Goal: Information Seeking & Learning: Compare options

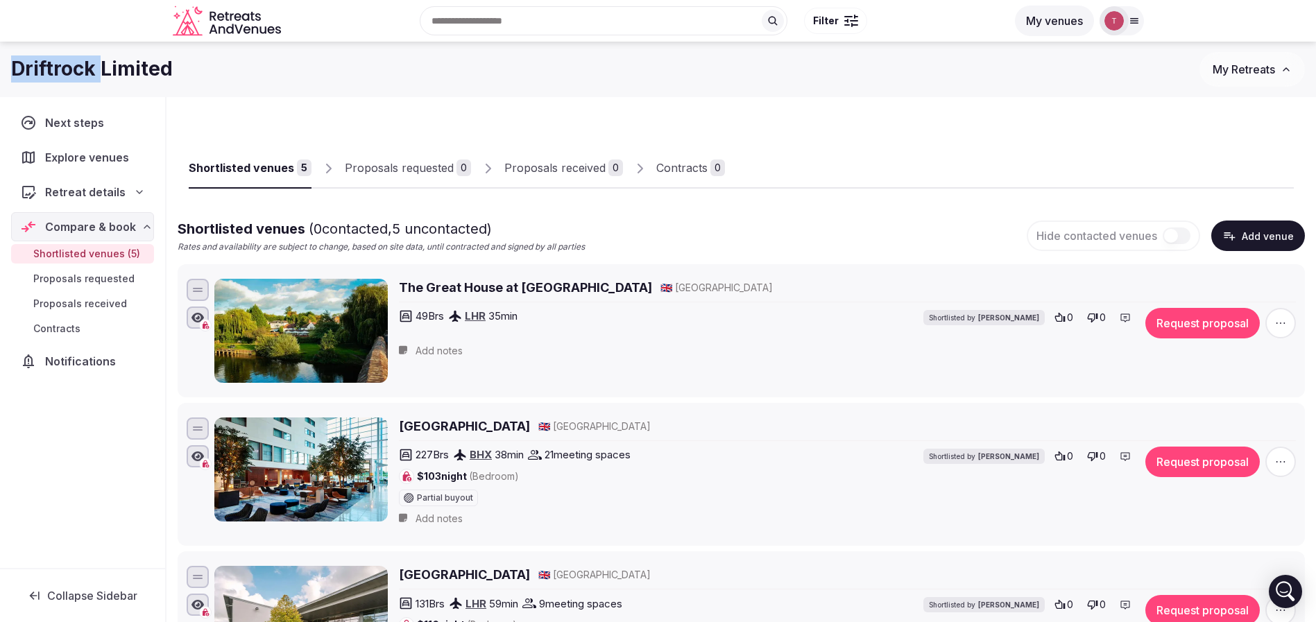
click at [499, 130] on div "Shortlisted venues 5 Proposals requested 0 Proposals received 0 Contracts 0" at bounding box center [741, 157] width 1105 height 64
click at [674, 89] on div "Driftrock Limited My Retreats" at bounding box center [658, 70] width 1316 height 56
drag, startPoint x: 0, startPoint y: 65, endPoint x: 207, endPoint y: 72, distance: 206.9
click at [207, 72] on div "Driftrock Limited My Retreats" at bounding box center [658, 69] width 1316 height 35
click at [207, 72] on div "Driftrock Limited" at bounding box center [605, 69] width 1189 height 27
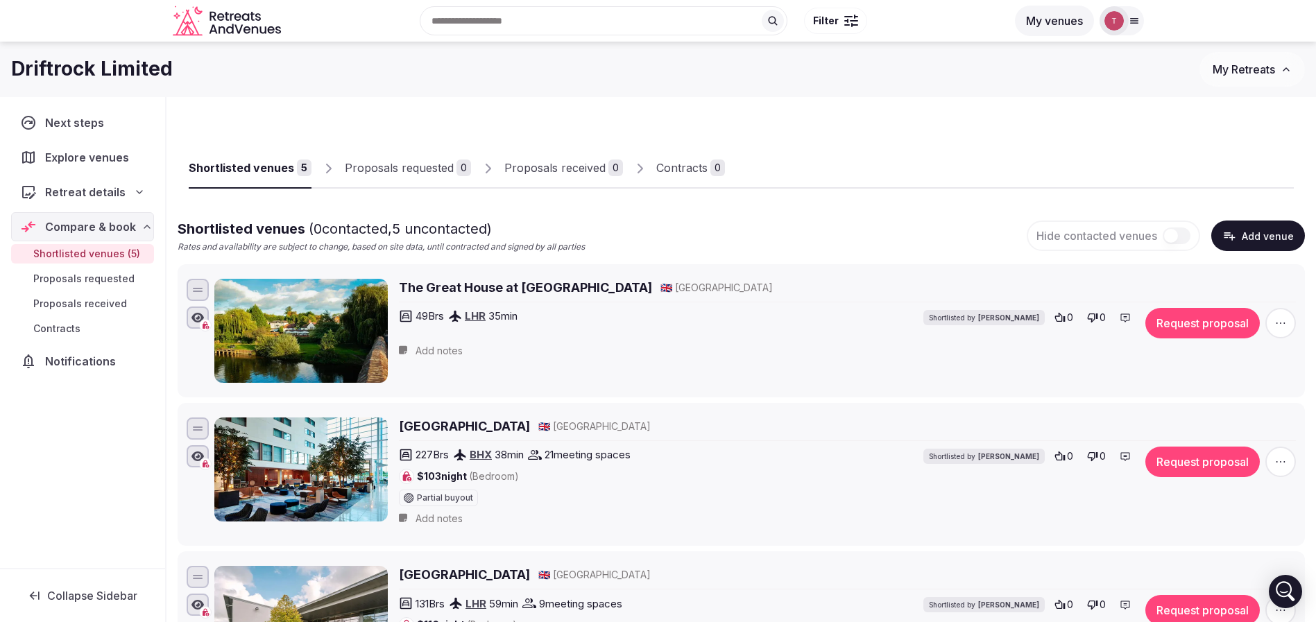
click at [805, 121] on div "Shortlisted venues 5 Proposals requested 0 Proposals received 0 Contracts 0 Sho…" at bounding box center [742, 550] width 1128 height 884
click at [1232, 328] on button "Request proposal" at bounding box center [1203, 323] width 114 height 31
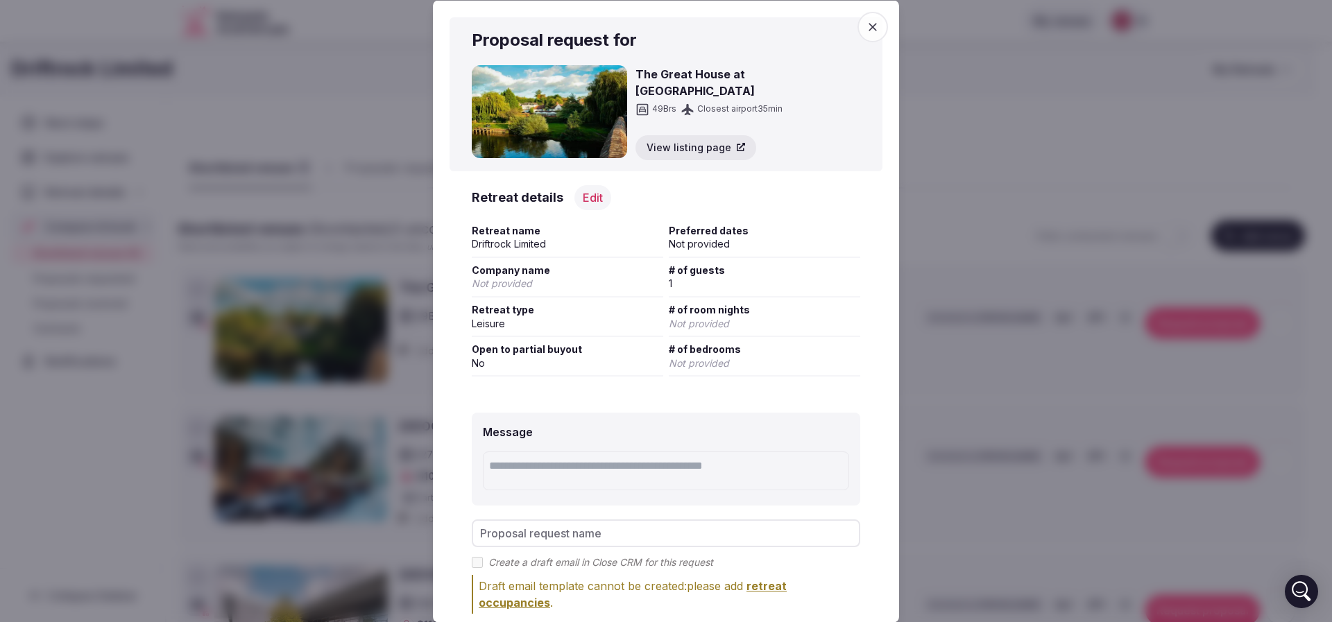
click at [869, 23] on icon "button" at bounding box center [873, 26] width 8 height 8
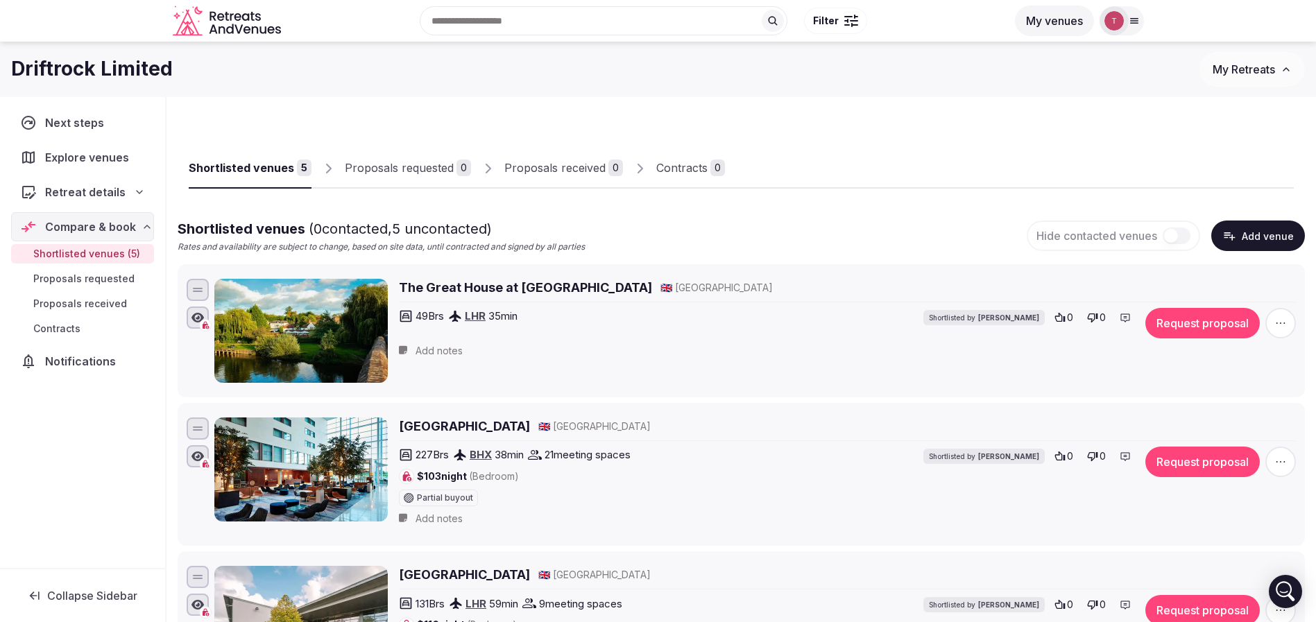
click at [1276, 323] on icon "button" at bounding box center [1281, 323] width 14 height 14
click at [1263, 244] on button "Mark as not a fit" at bounding box center [1244, 239] width 116 height 22
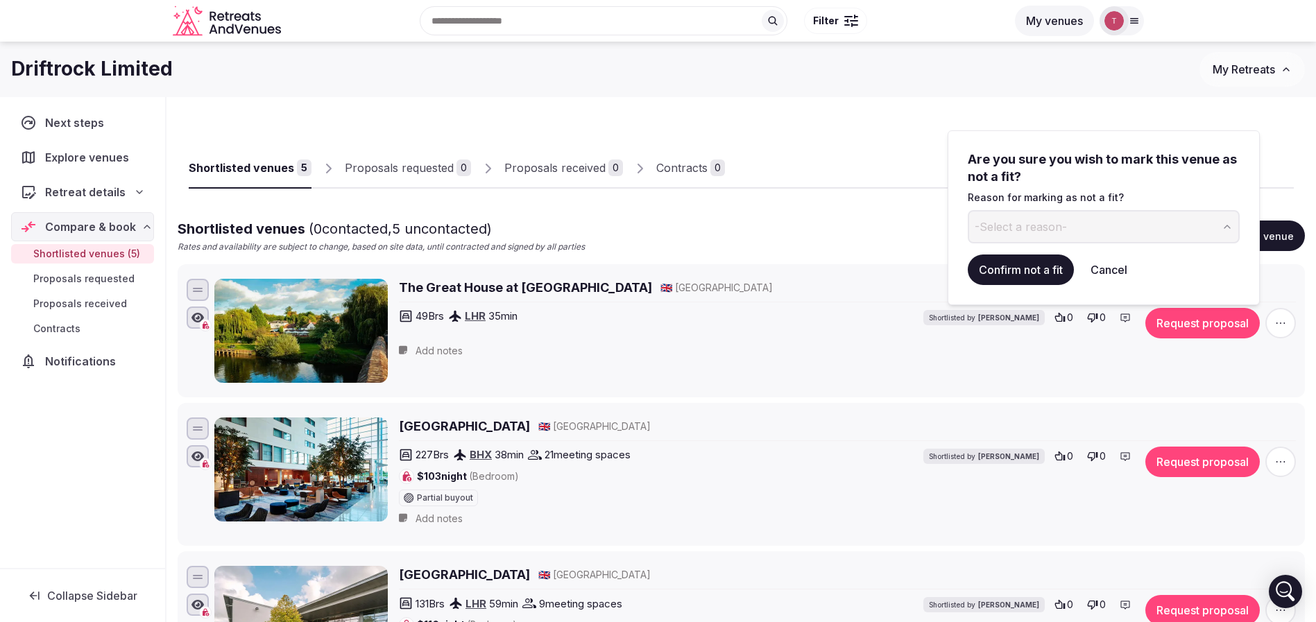
click at [1111, 223] on button "-Select a reason-" at bounding box center [1104, 226] width 272 height 33
click at [1055, 220] on input at bounding box center [1092, 226] width 249 height 33
click at [1118, 274] on button "Cancel" at bounding box center [1109, 270] width 59 height 31
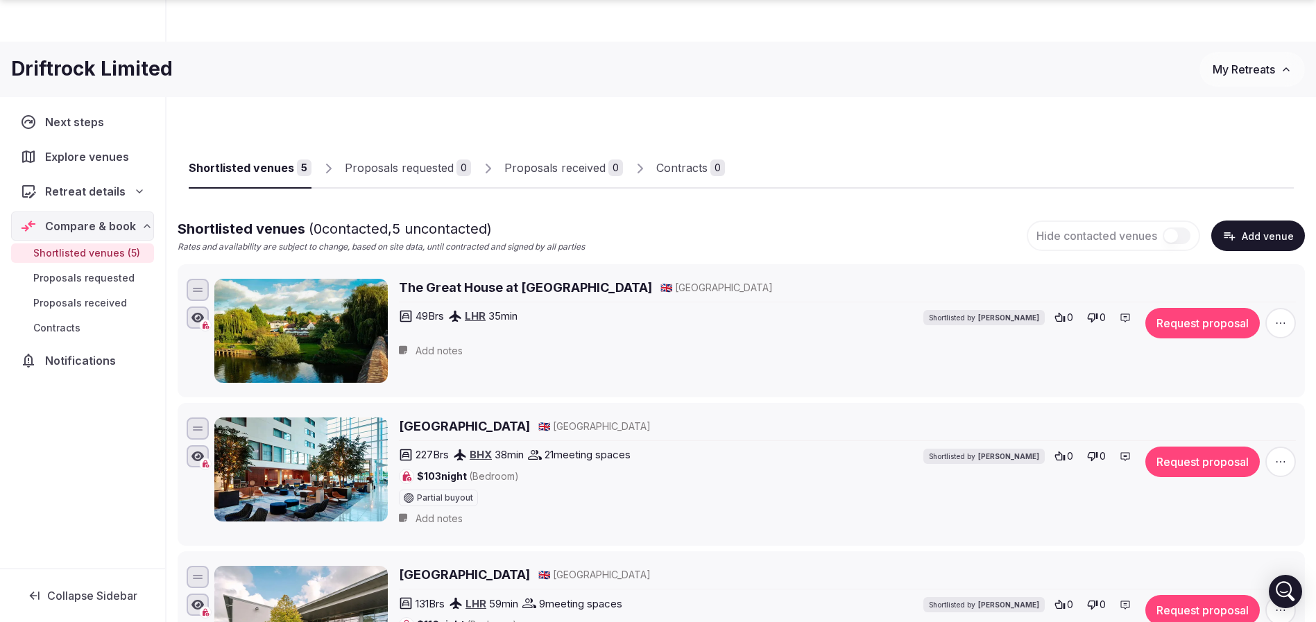
scroll to position [416, 0]
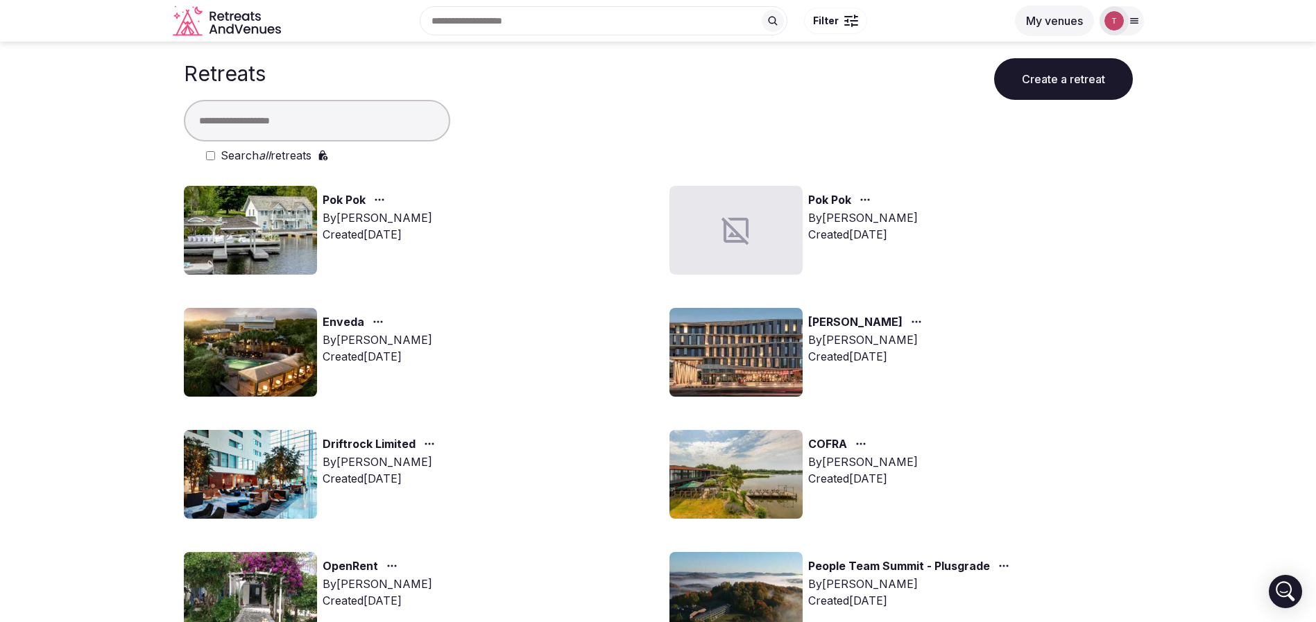
scroll to position [208, 0]
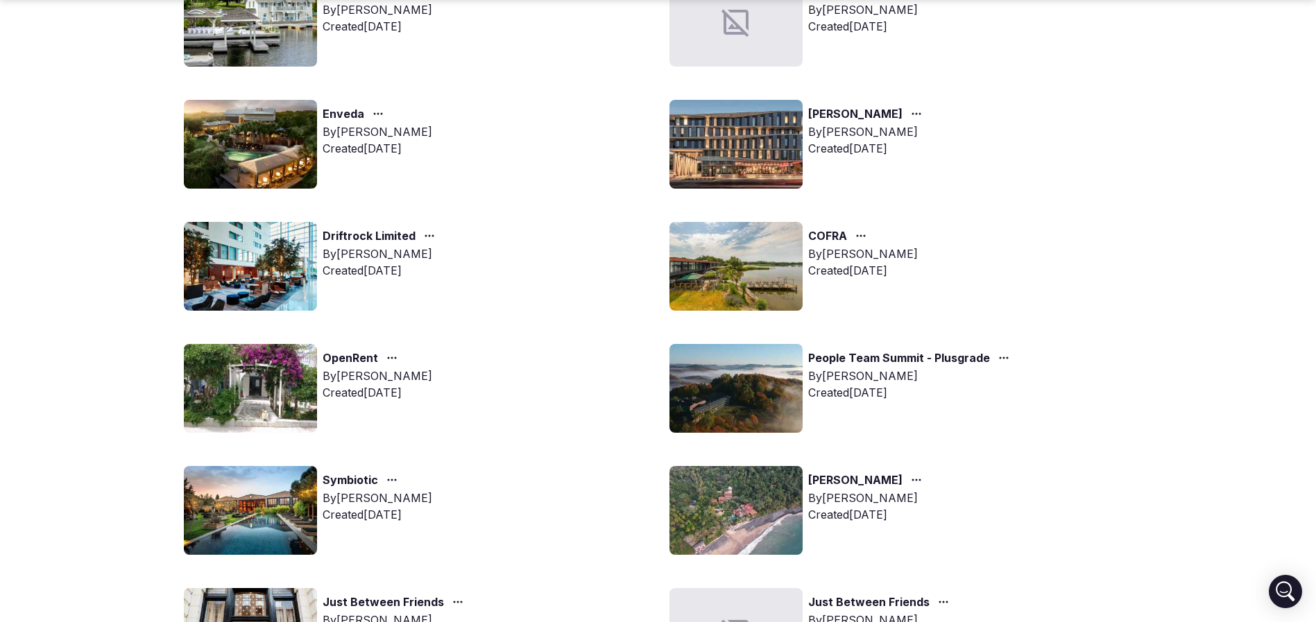
click at [253, 260] on img at bounding box center [250, 266] width 133 height 89
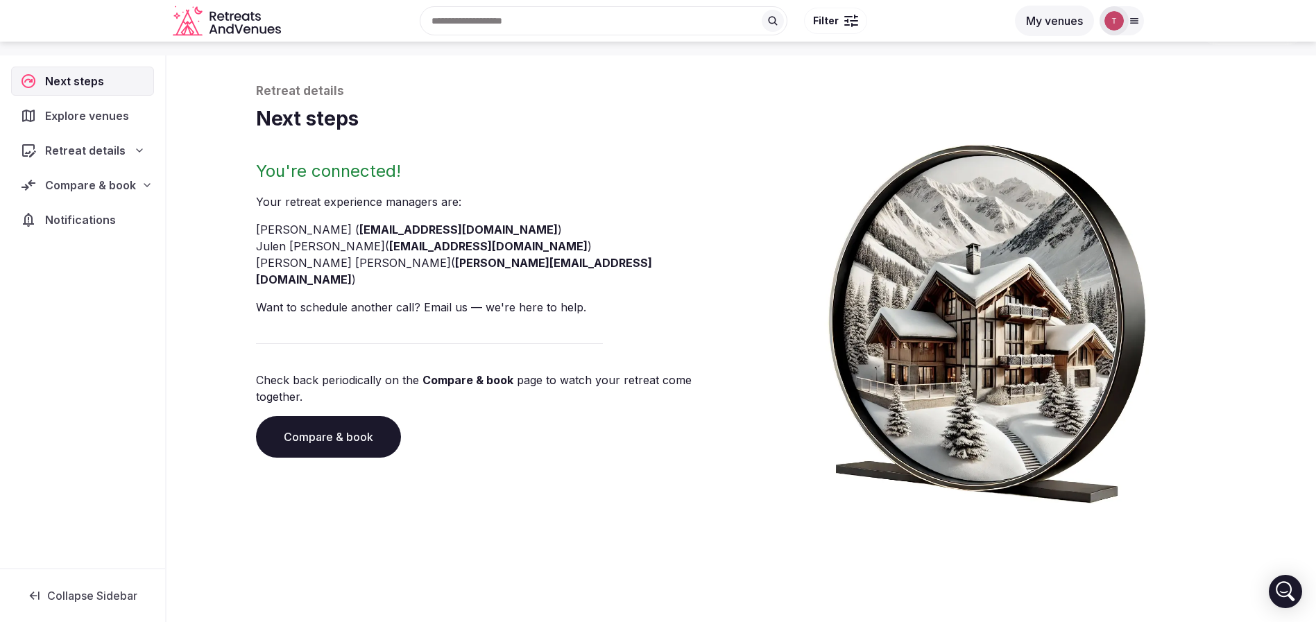
click at [345, 416] on link "Compare & book" at bounding box center [328, 437] width 145 height 42
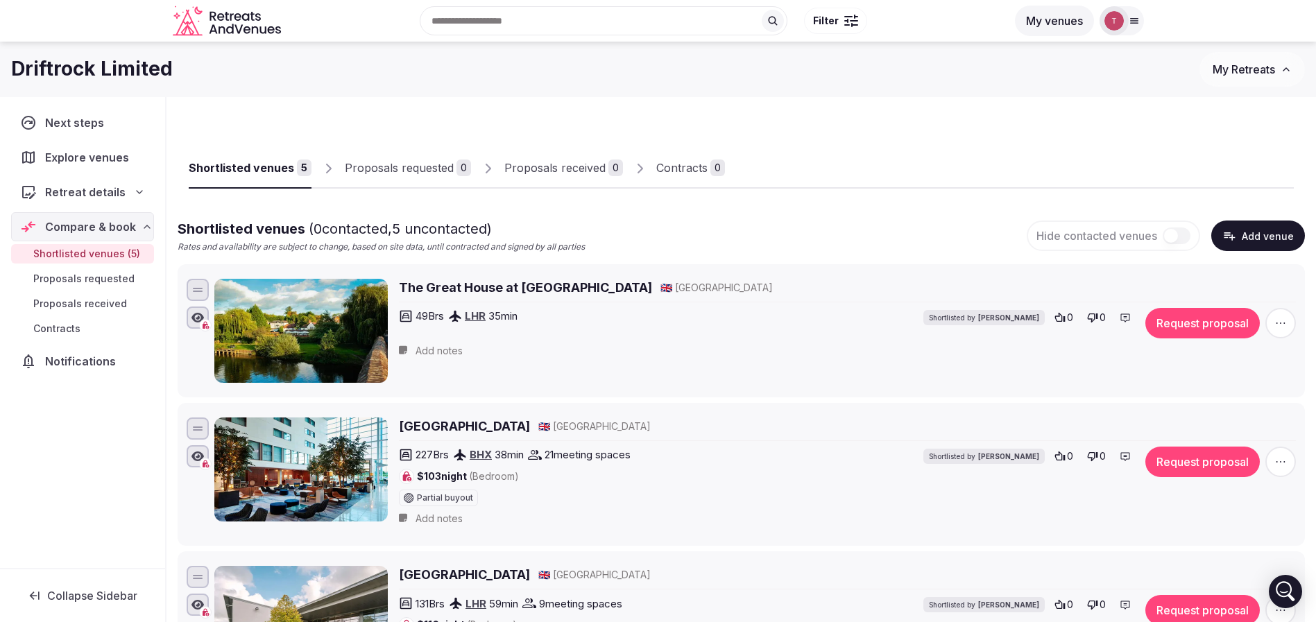
click at [1288, 326] on span "button" at bounding box center [1281, 323] width 31 height 31
click at [1230, 243] on button "Mark as not a fit" at bounding box center [1244, 239] width 116 height 22
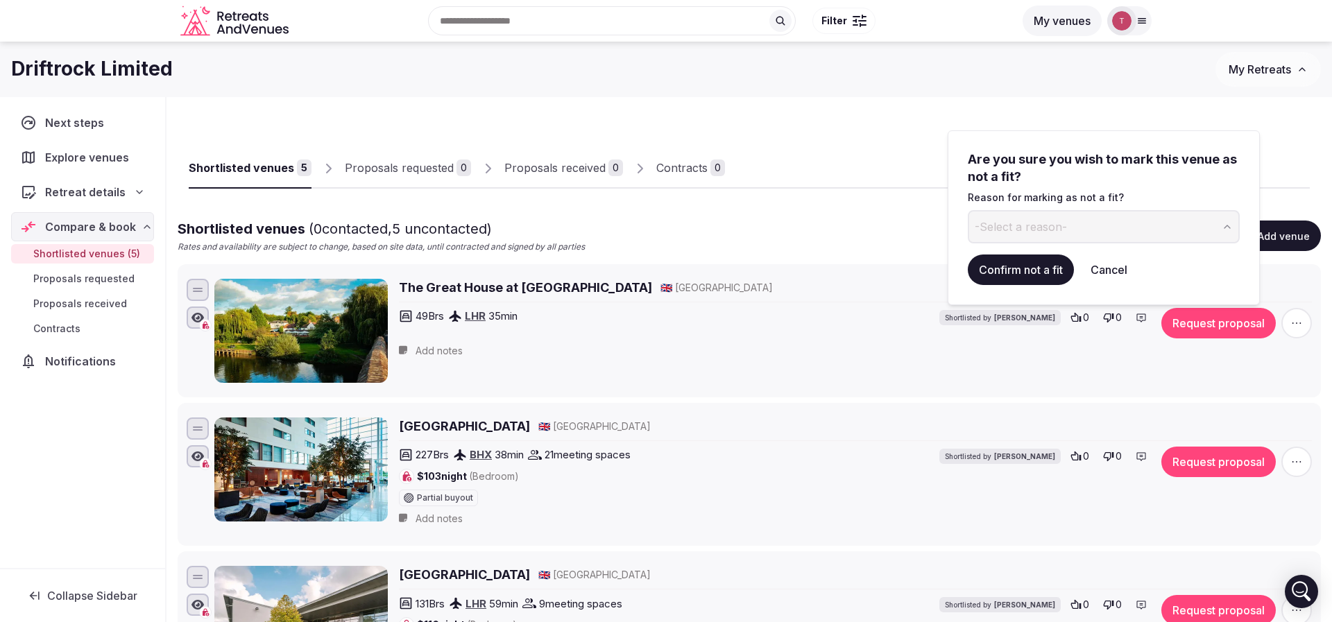
click at [1060, 232] on span "-Select a reason-" at bounding box center [1021, 226] width 92 height 15
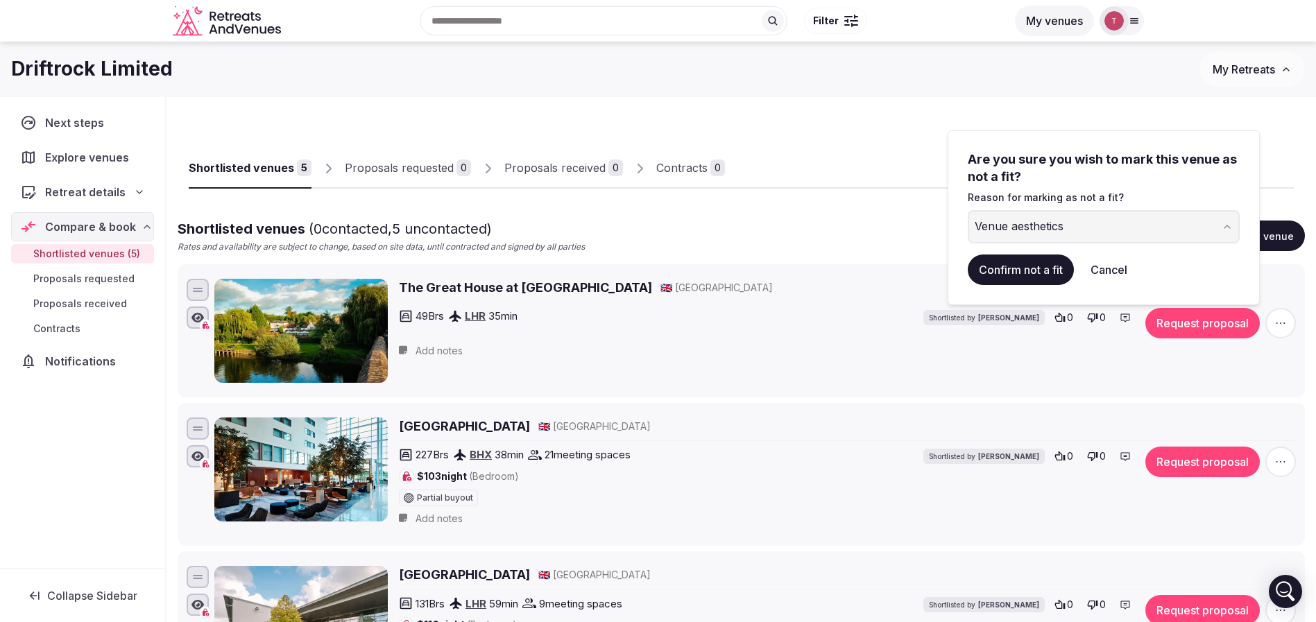
click at [1057, 265] on button "Confirm not a fit" at bounding box center [1021, 270] width 106 height 31
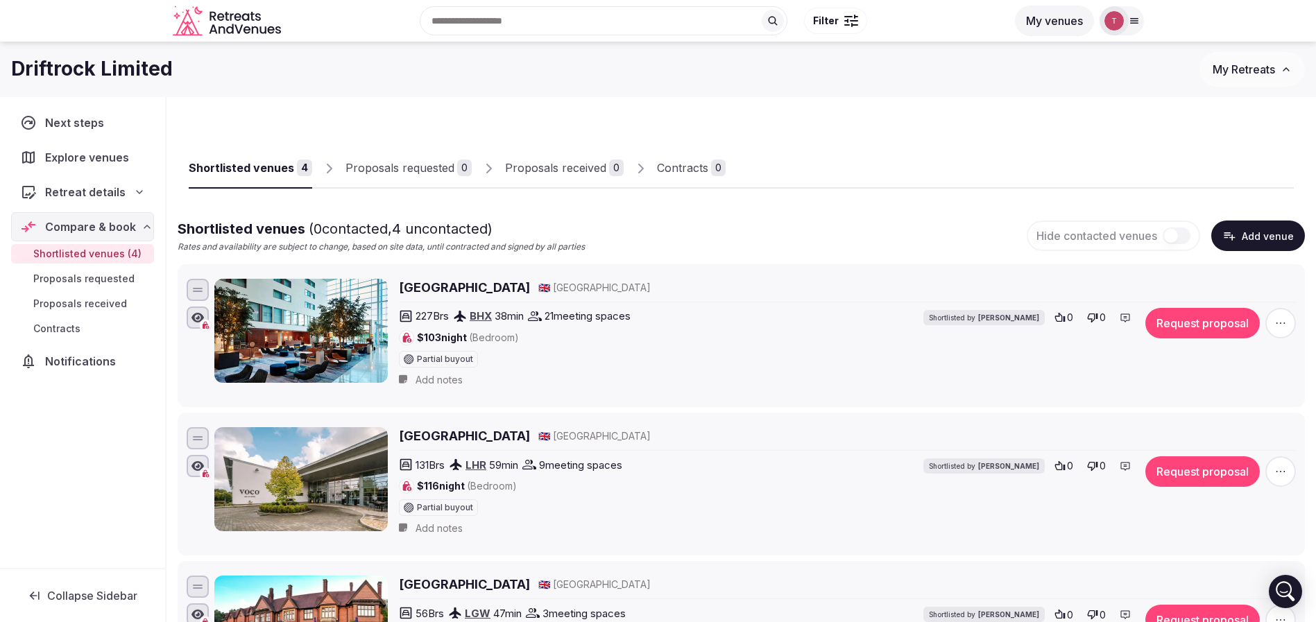
click at [588, 170] on div "Proposals received" at bounding box center [555, 168] width 101 height 17
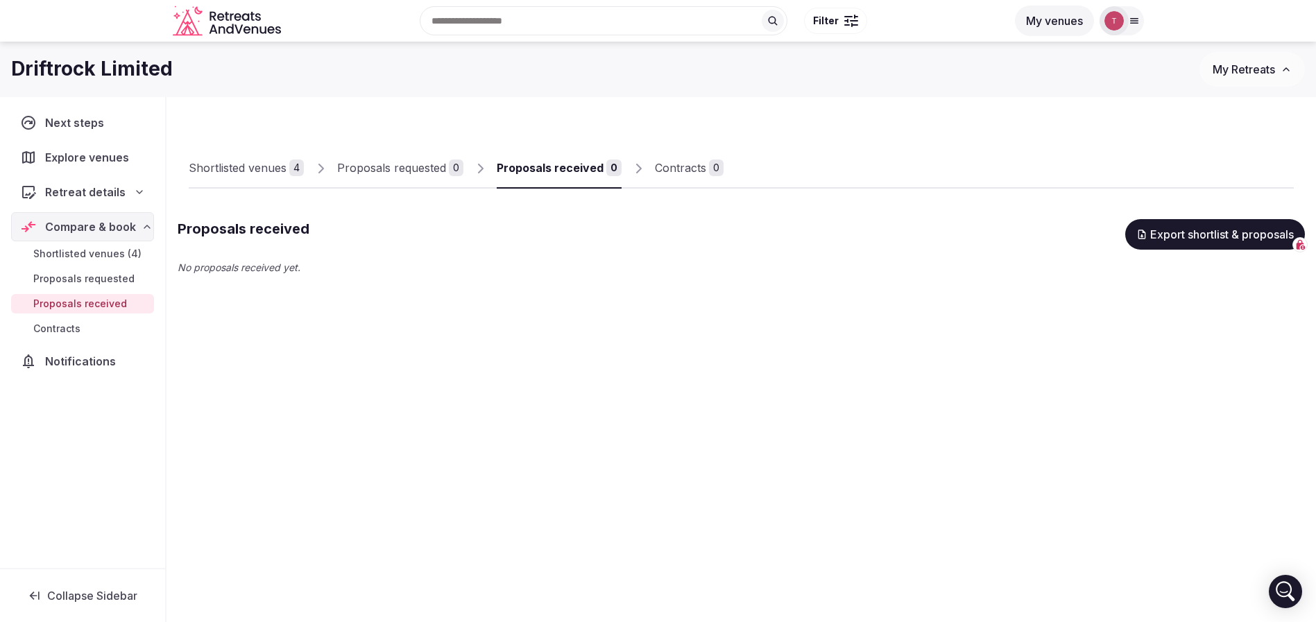
click at [252, 167] on div "Shortlisted venues" at bounding box center [238, 168] width 98 height 17
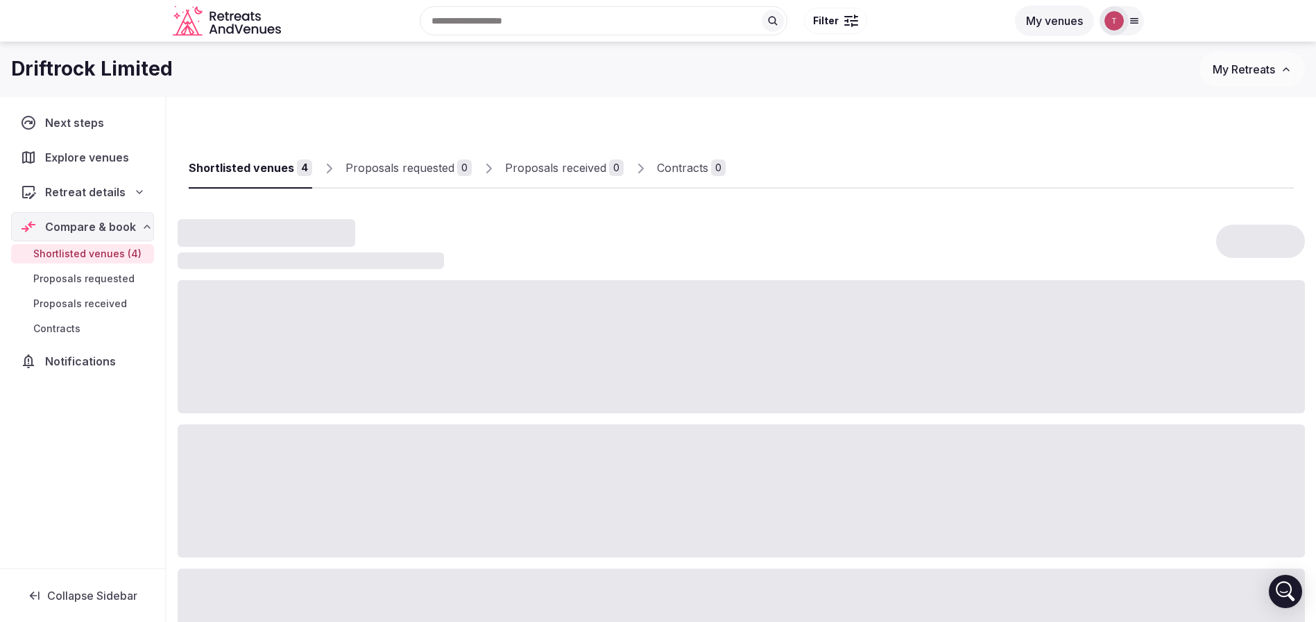
click at [252, 167] on div "Shortlisted venues" at bounding box center [241, 168] width 105 height 17
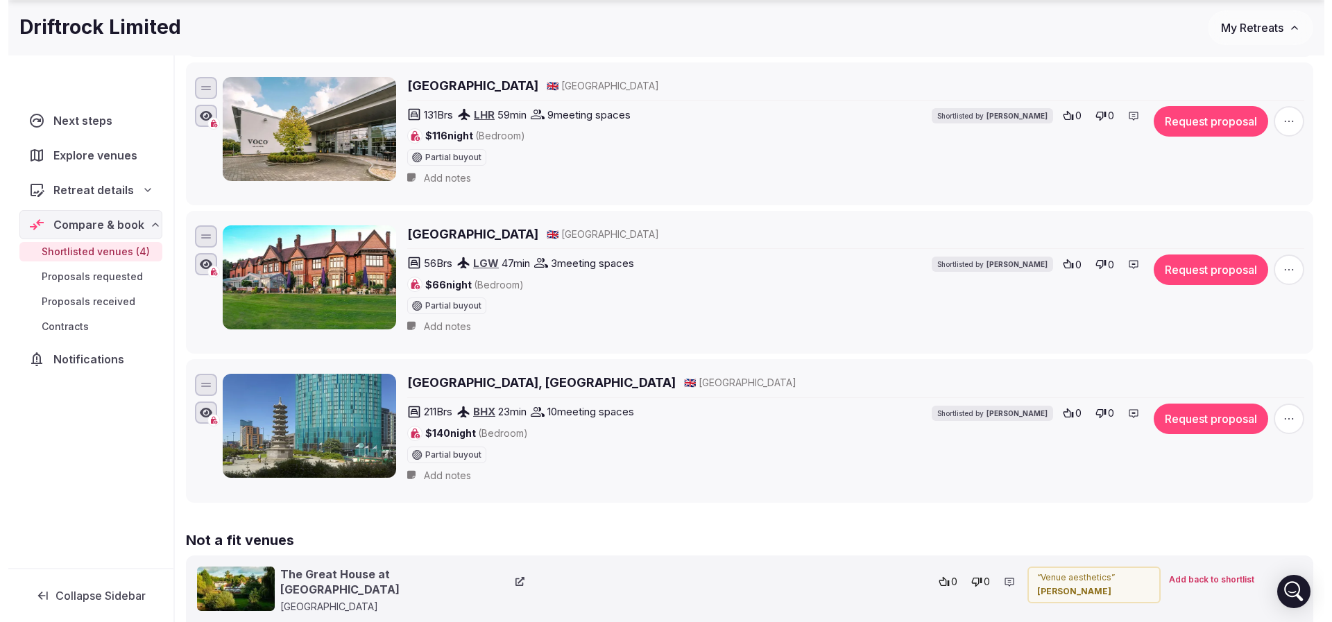
scroll to position [550, 0]
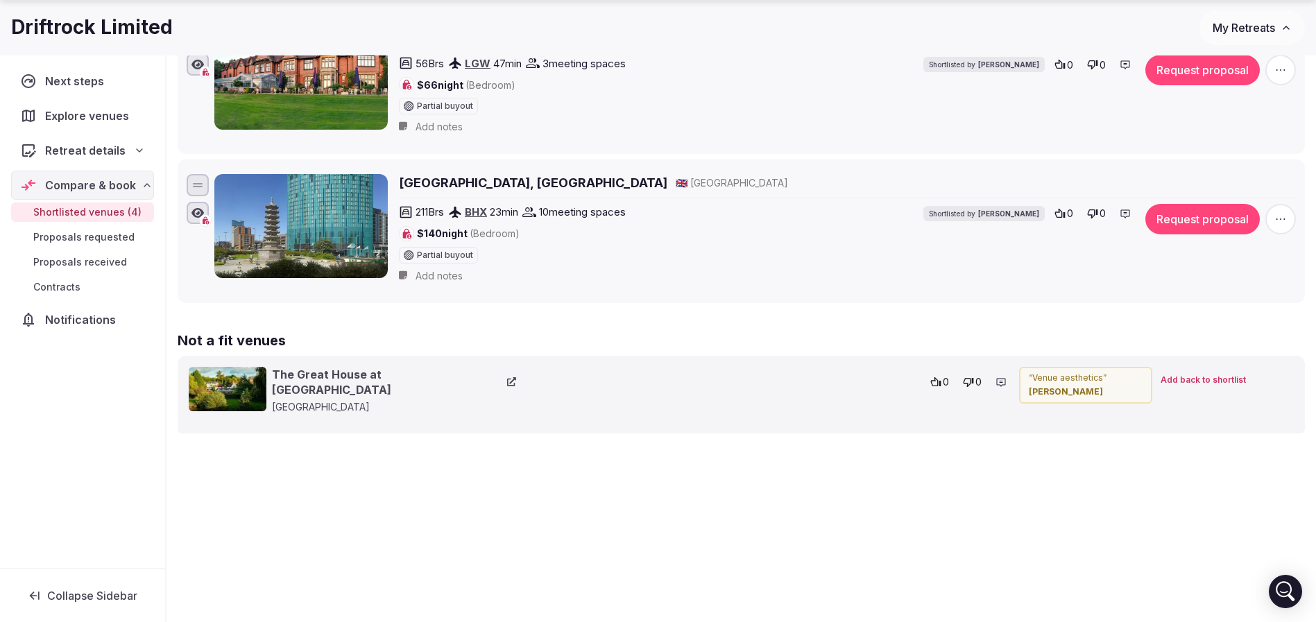
click at [1286, 218] on icon "button" at bounding box center [1281, 219] width 14 height 14
click at [1230, 168] on button "Remove Venue" at bounding box center [1244, 171] width 116 height 22
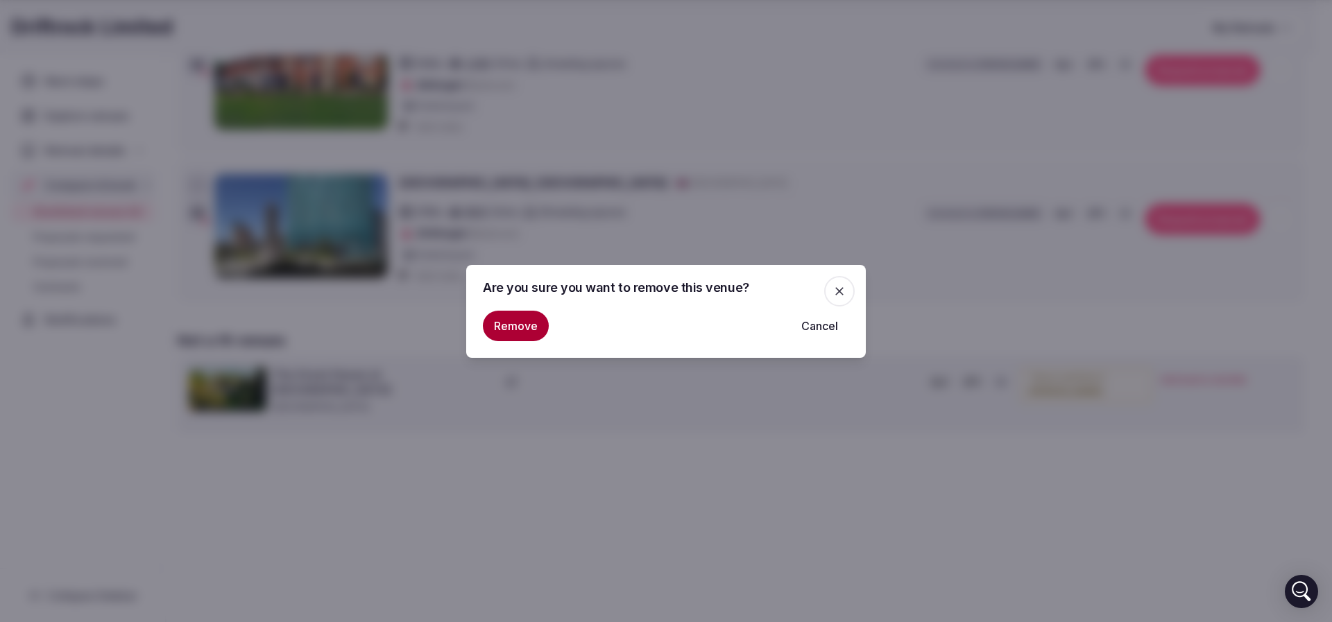
click at [512, 328] on button "Remove" at bounding box center [516, 326] width 66 height 31
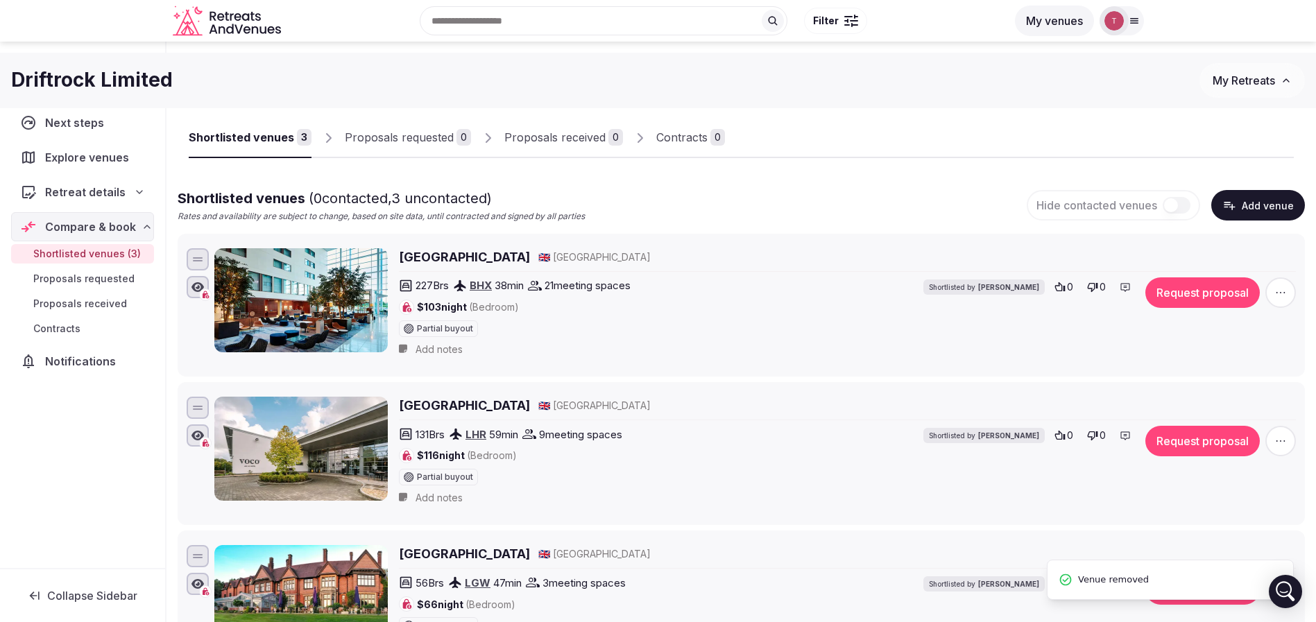
scroll to position [0, 0]
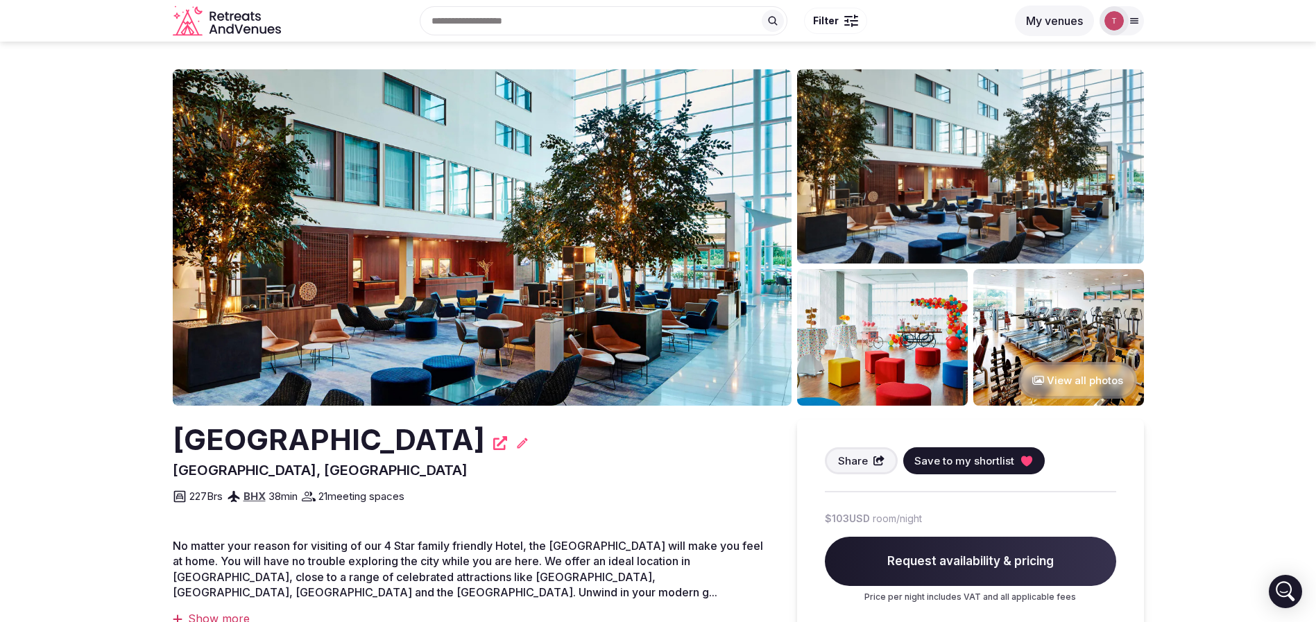
click at [446, 241] on img at bounding box center [482, 237] width 619 height 337
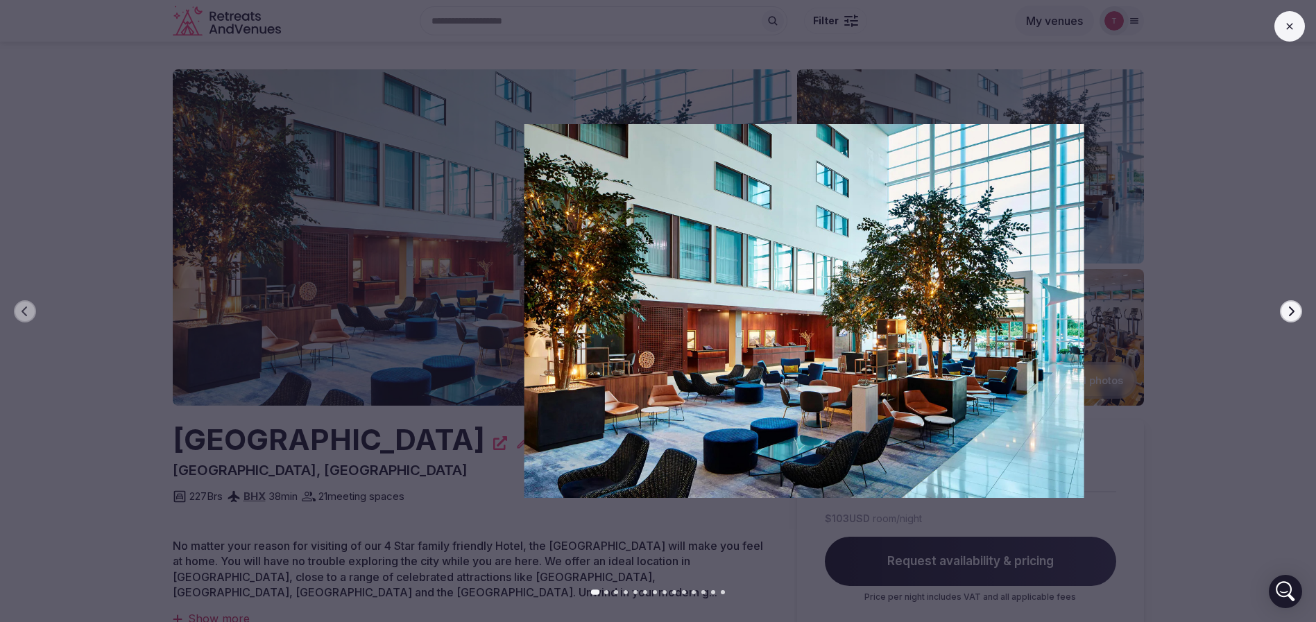
drag, startPoint x: 1003, startPoint y: 228, endPoint x: 1332, endPoint y: 191, distance: 331.0
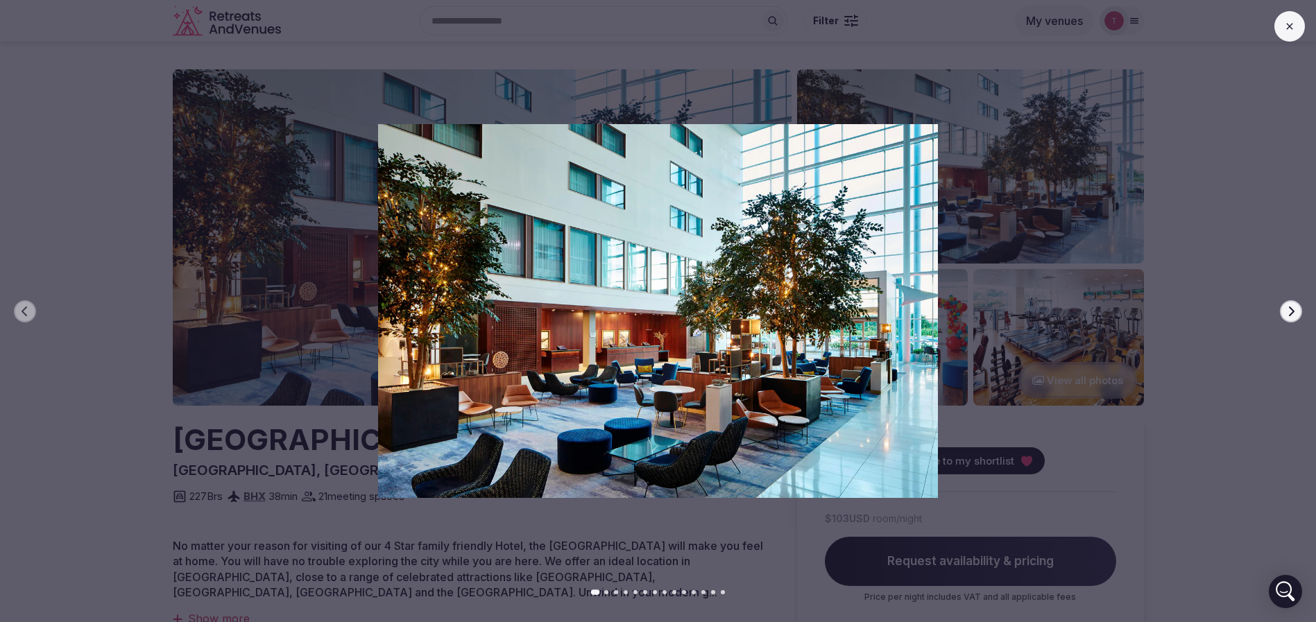
click at [1295, 307] on icon "button" at bounding box center [1291, 311] width 11 height 11
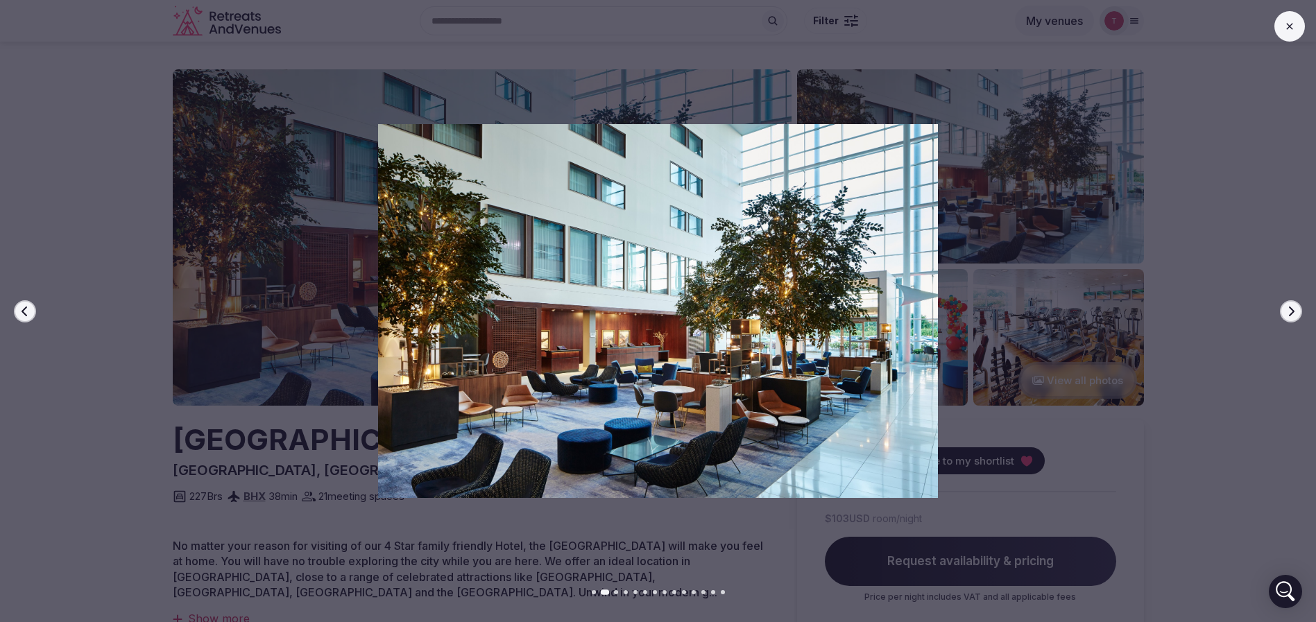
click at [1289, 312] on icon "button" at bounding box center [1291, 311] width 11 height 11
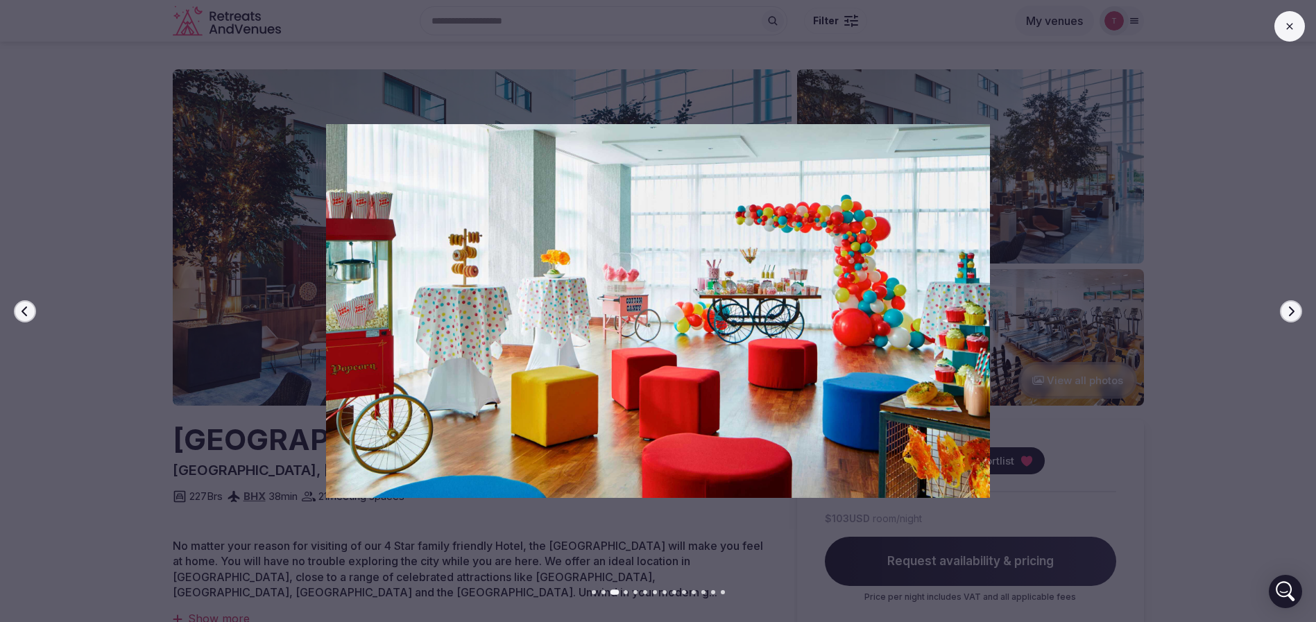
click at [1289, 312] on icon "button" at bounding box center [1291, 311] width 11 height 11
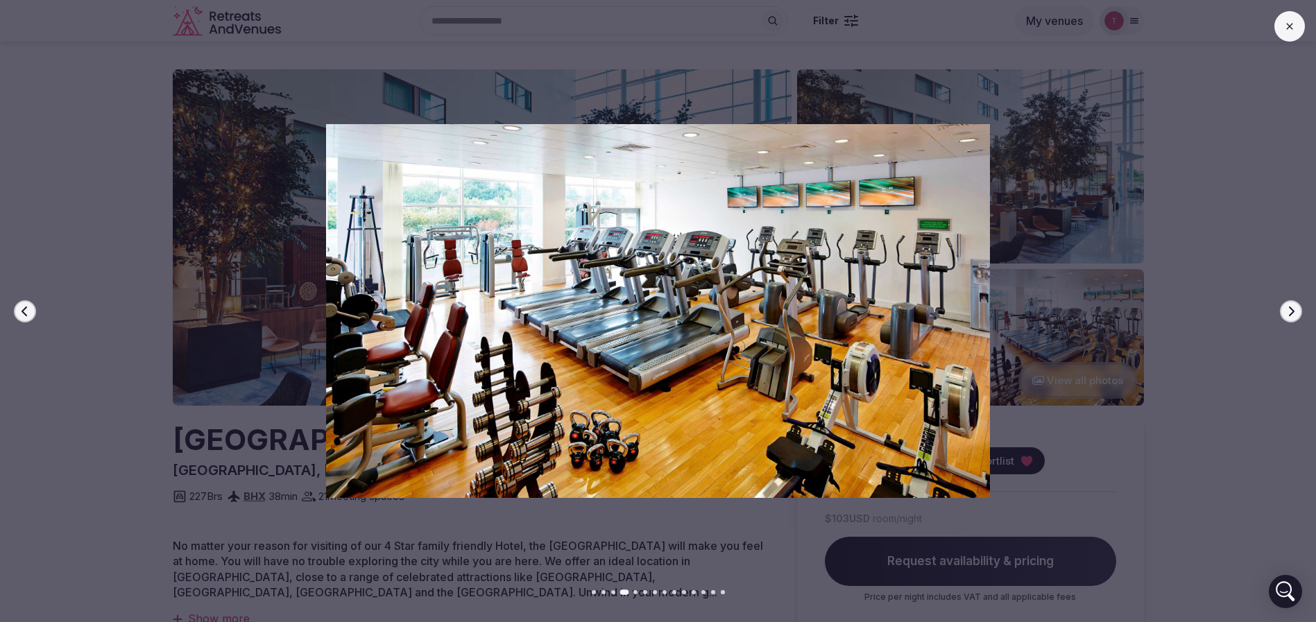
click at [1289, 312] on icon "button" at bounding box center [1291, 311] width 11 height 11
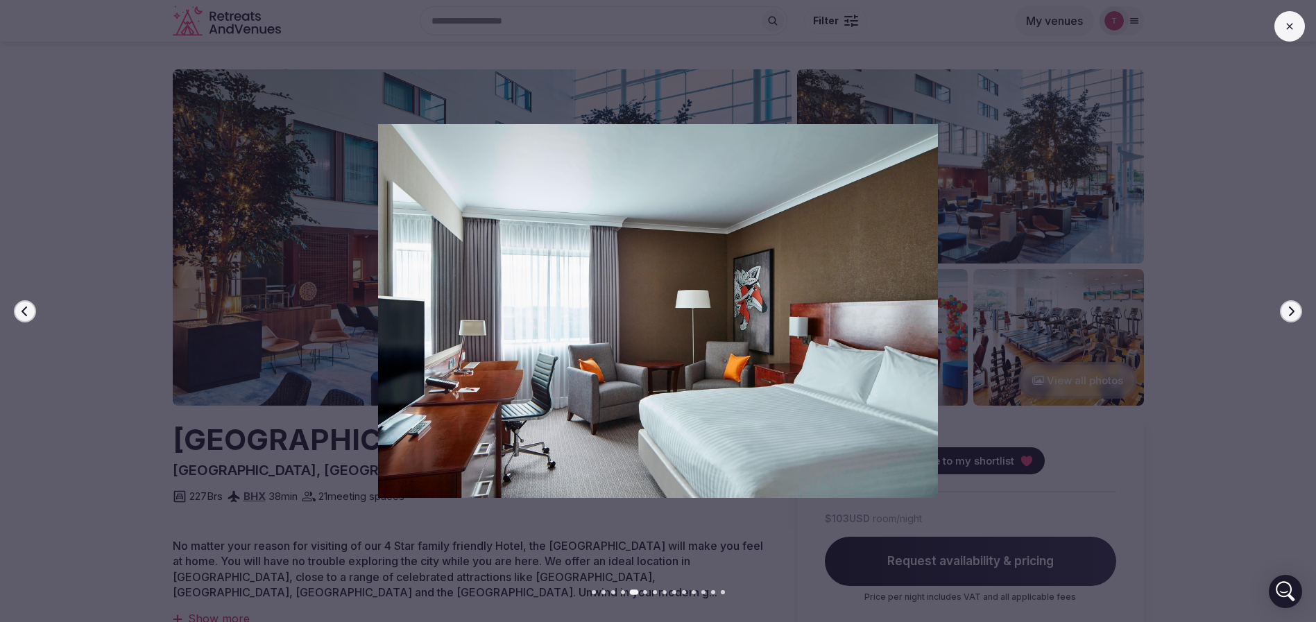
click at [1289, 312] on icon "button" at bounding box center [1291, 311] width 11 height 11
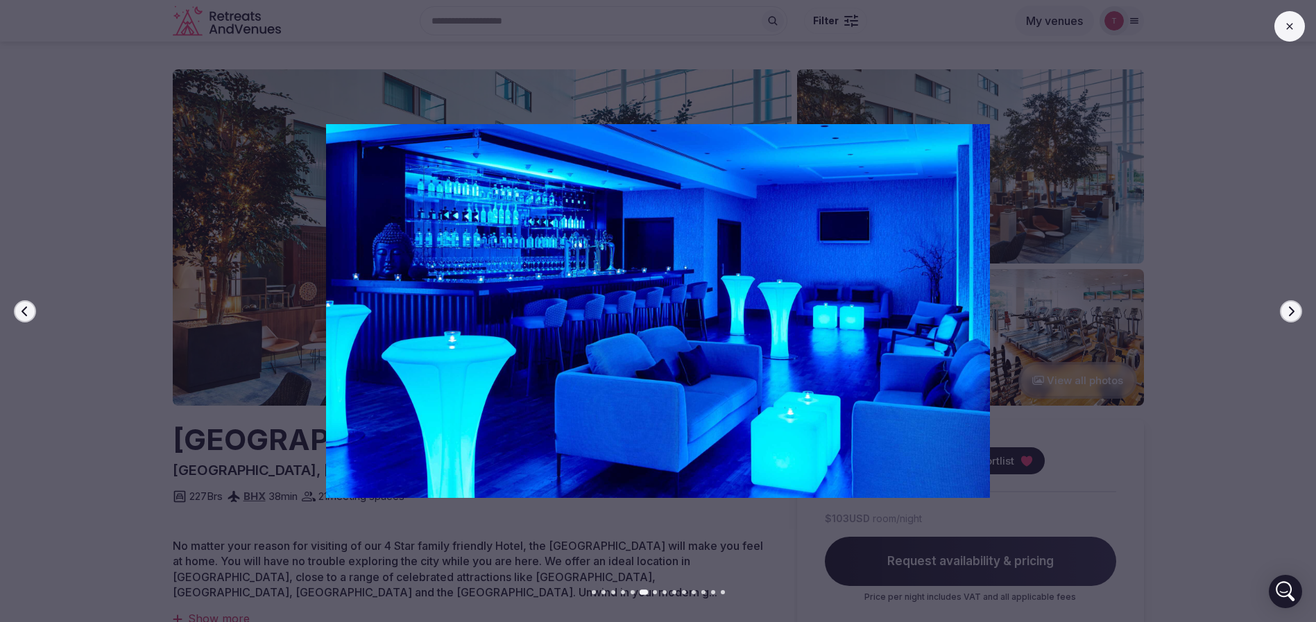
click at [1289, 312] on icon "button" at bounding box center [1291, 311] width 11 height 11
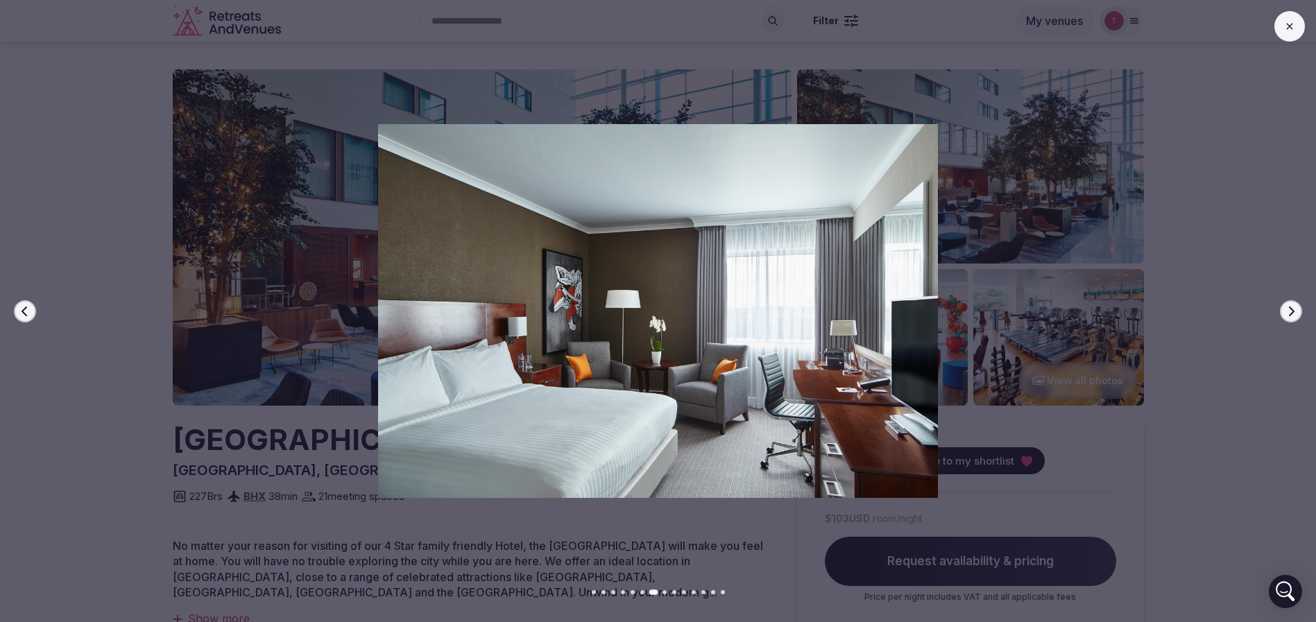
click at [1289, 312] on icon "button" at bounding box center [1291, 311] width 11 height 11
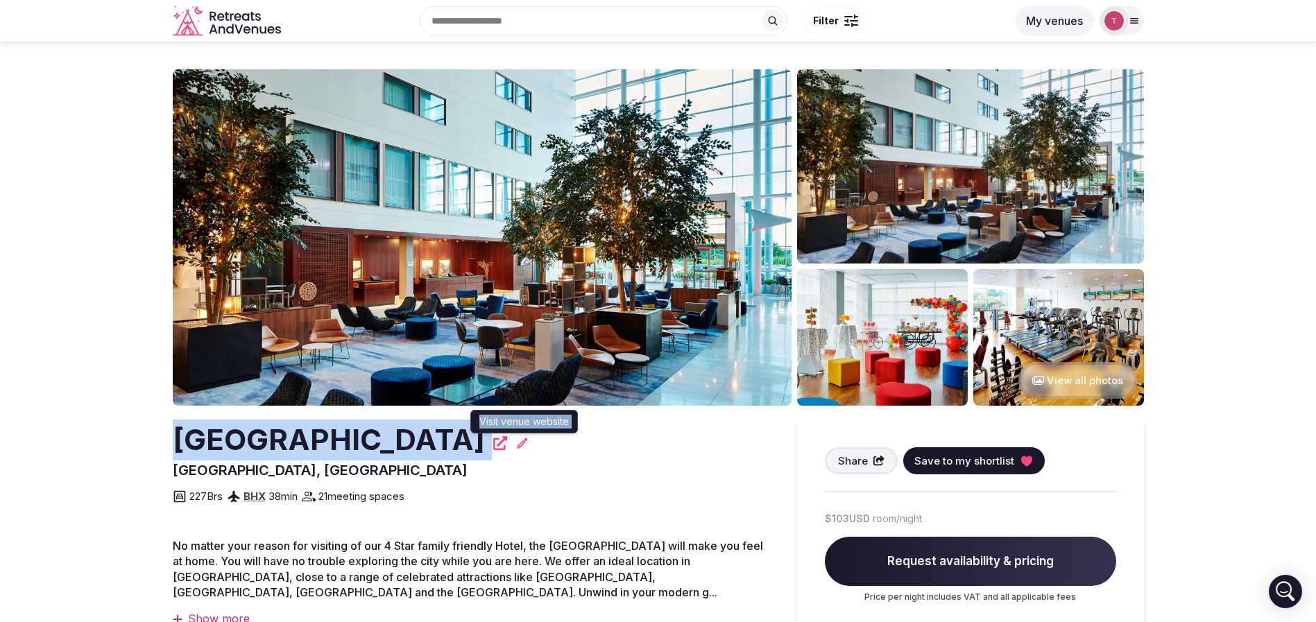
drag, startPoint x: 136, startPoint y: 442, endPoint x: 523, endPoint y: 446, distance: 387.2
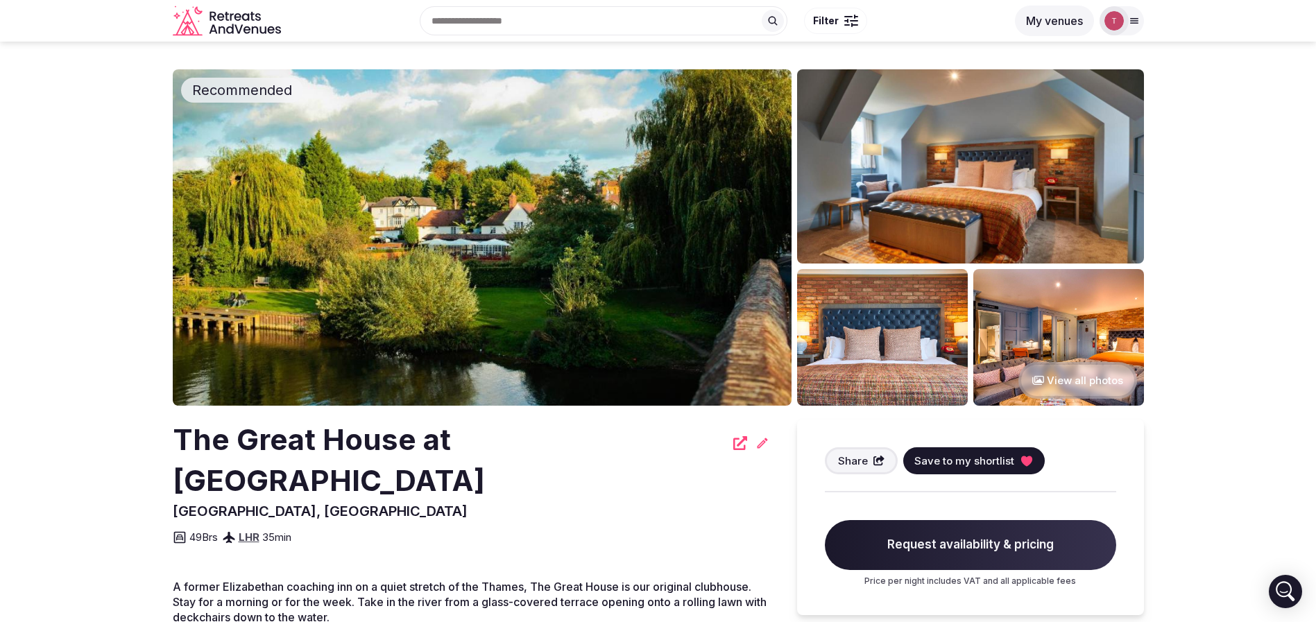
click at [399, 187] on img at bounding box center [482, 237] width 619 height 337
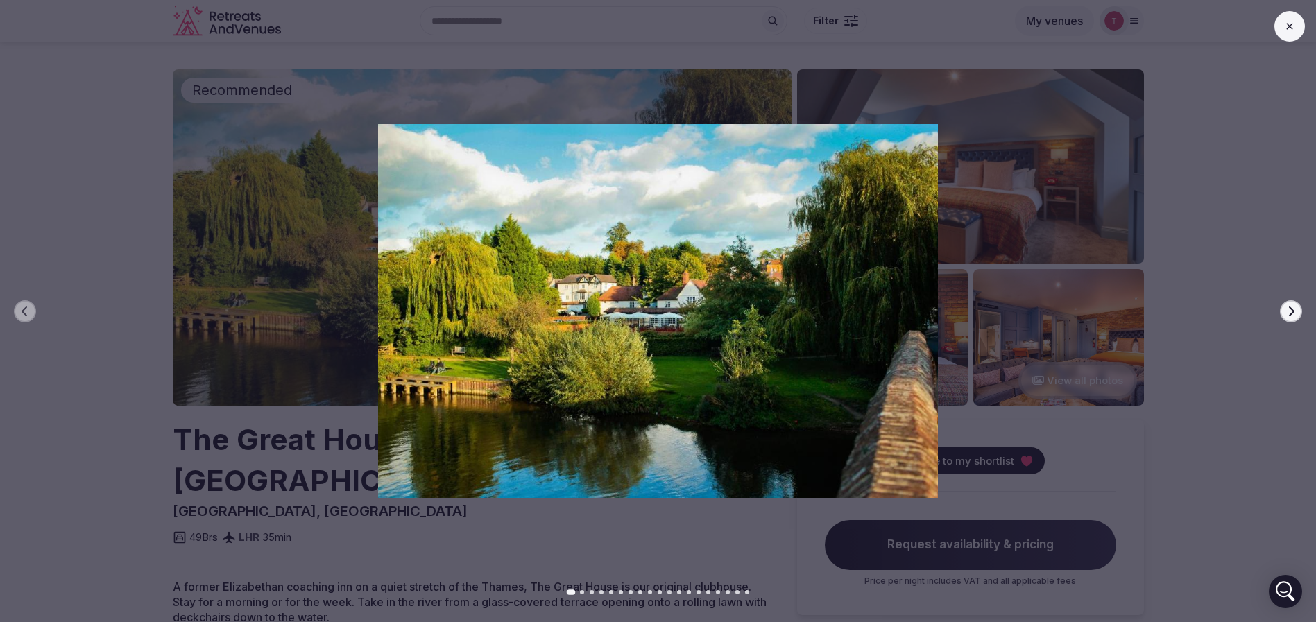
click at [1289, 309] on icon "button" at bounding box center [1291, 311] width 11 height 11
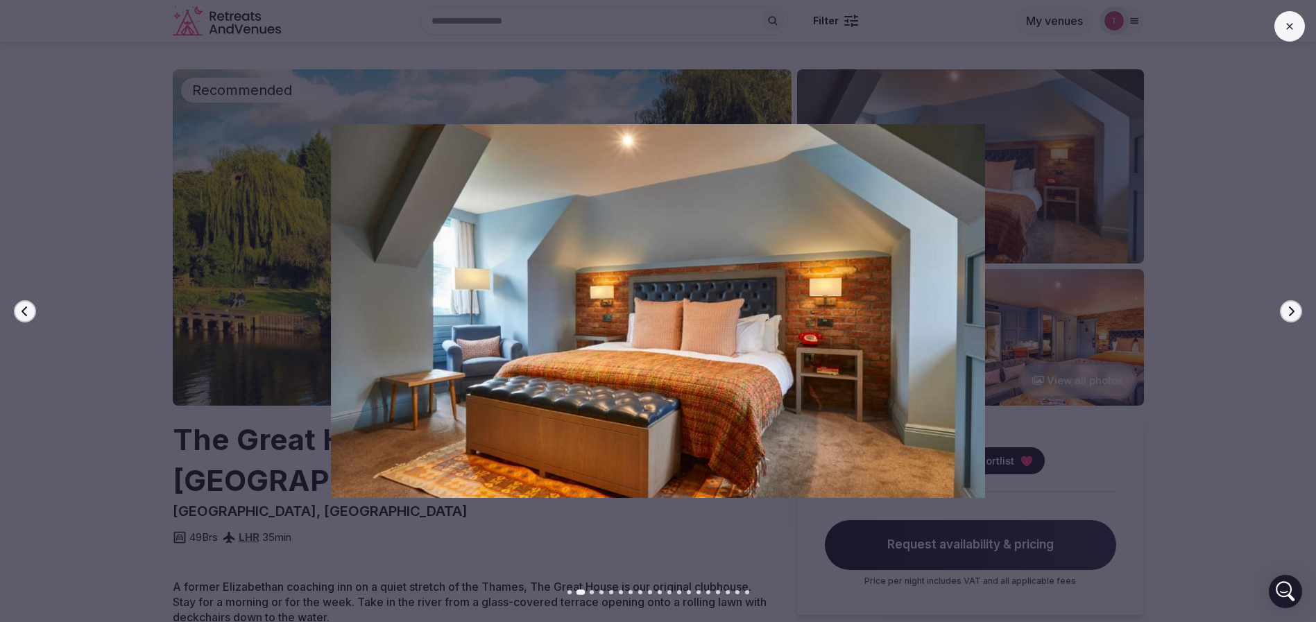
click at [1289, 309] on icon "button" at bounding box center [1291, 311] width 11 height 11
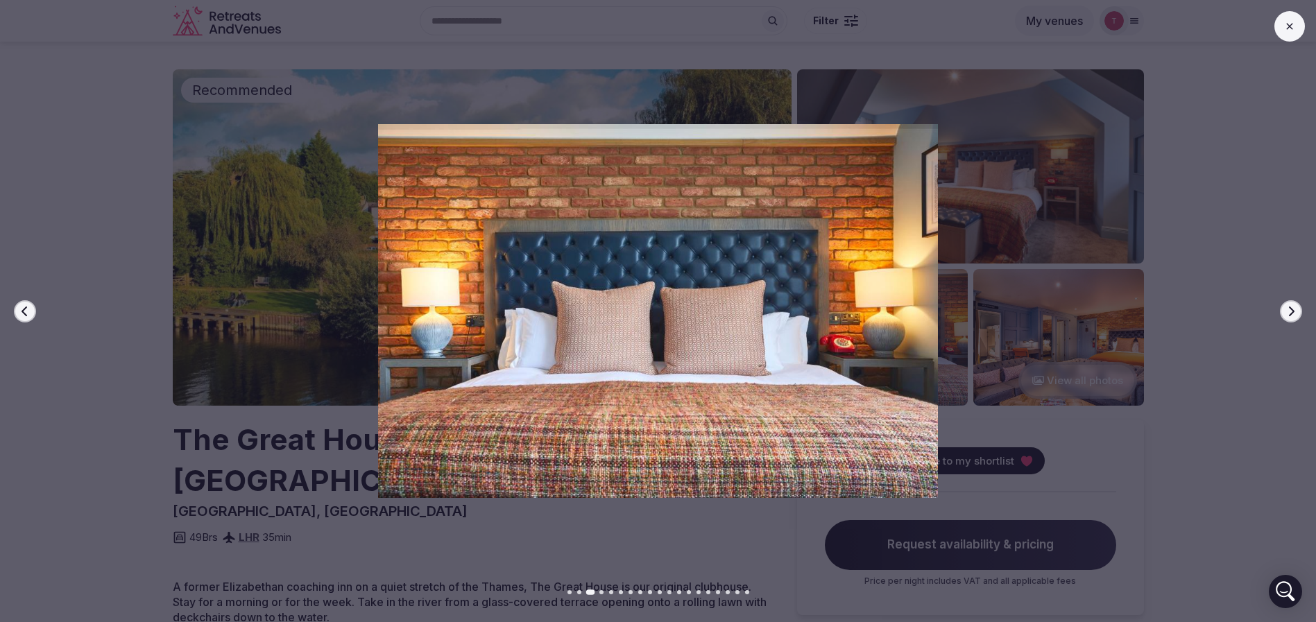
click at [1289, 309] on icon "button" at bounding box center [1291, 311] width 11 height 11
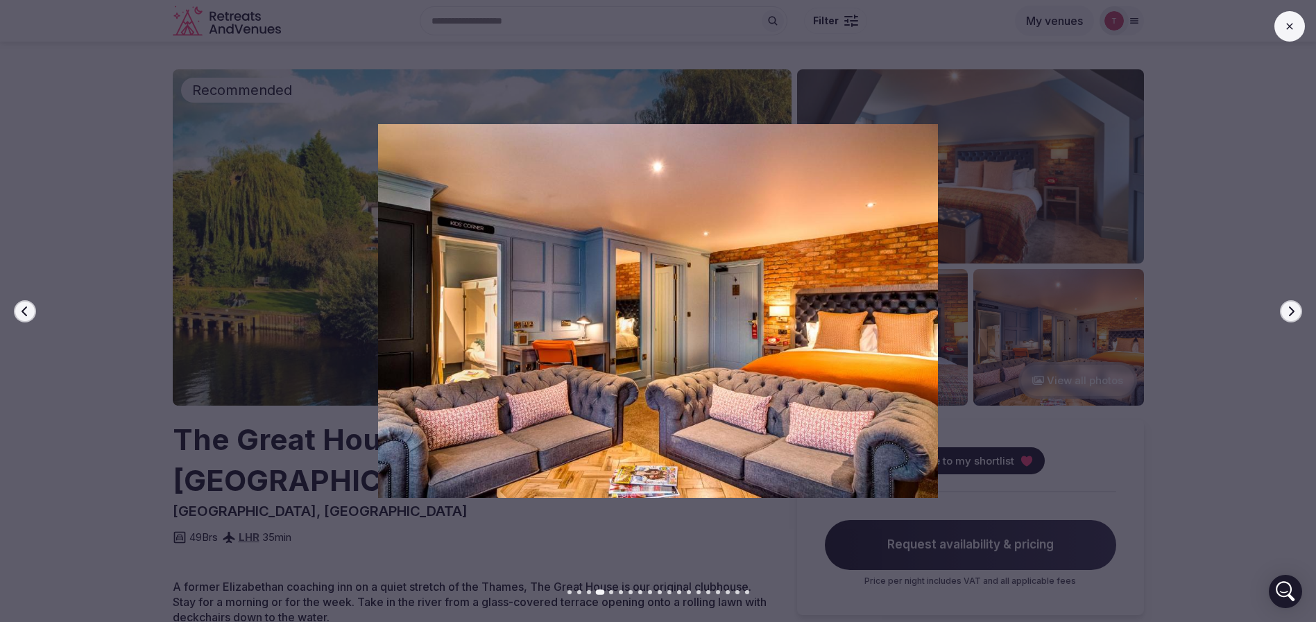
click at [1289, 309] on icon "button" at bounding box center [1291, 311] width 11 height 11
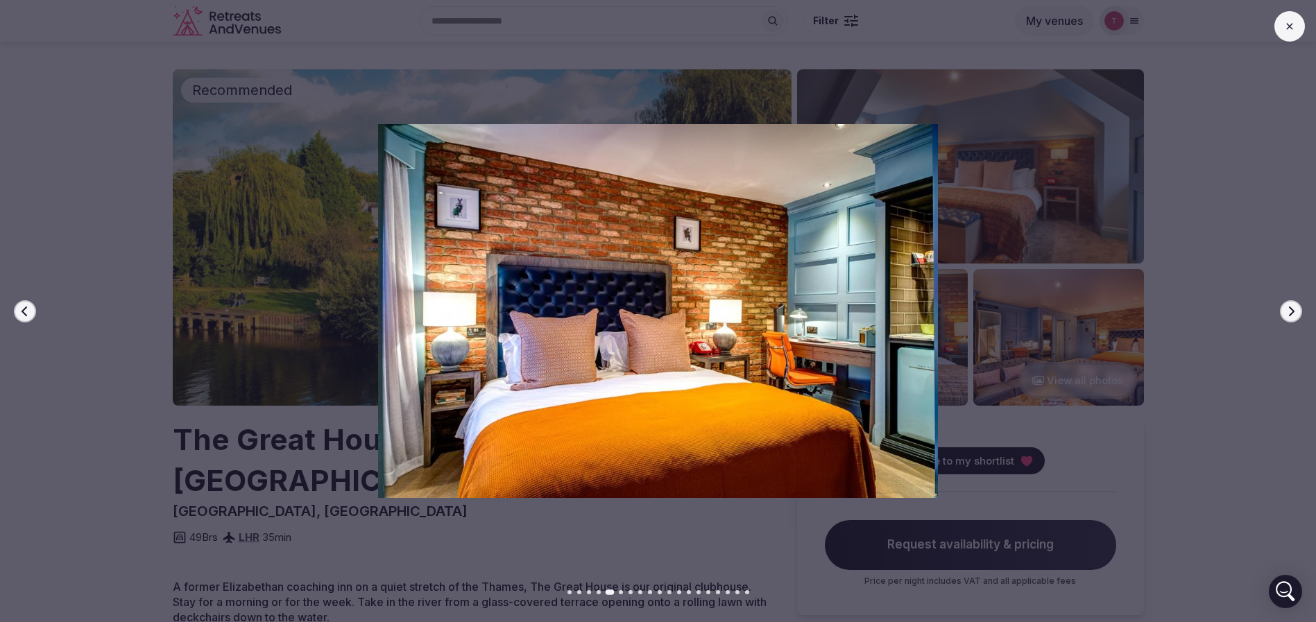
click at [1289, 309] on icon "button" at bounding box center [1291, 311] width 11 height 11
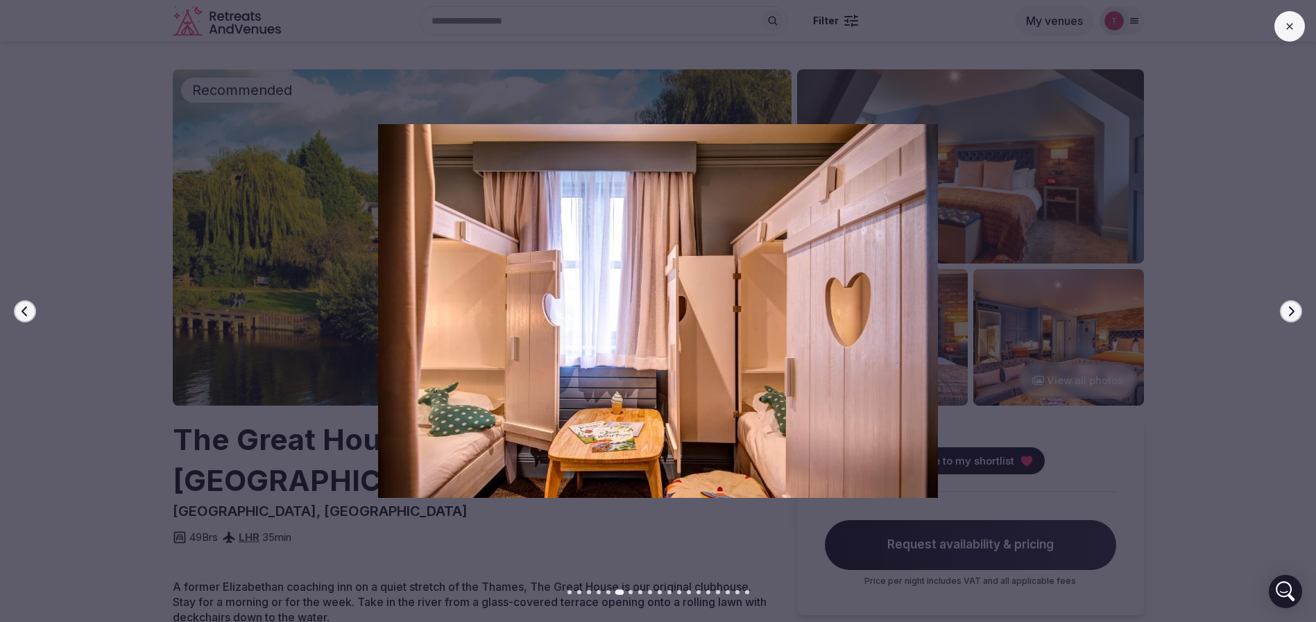
click at [1289, 309] on icon "button" at bounding box center [1291, 311] width 11 height 11
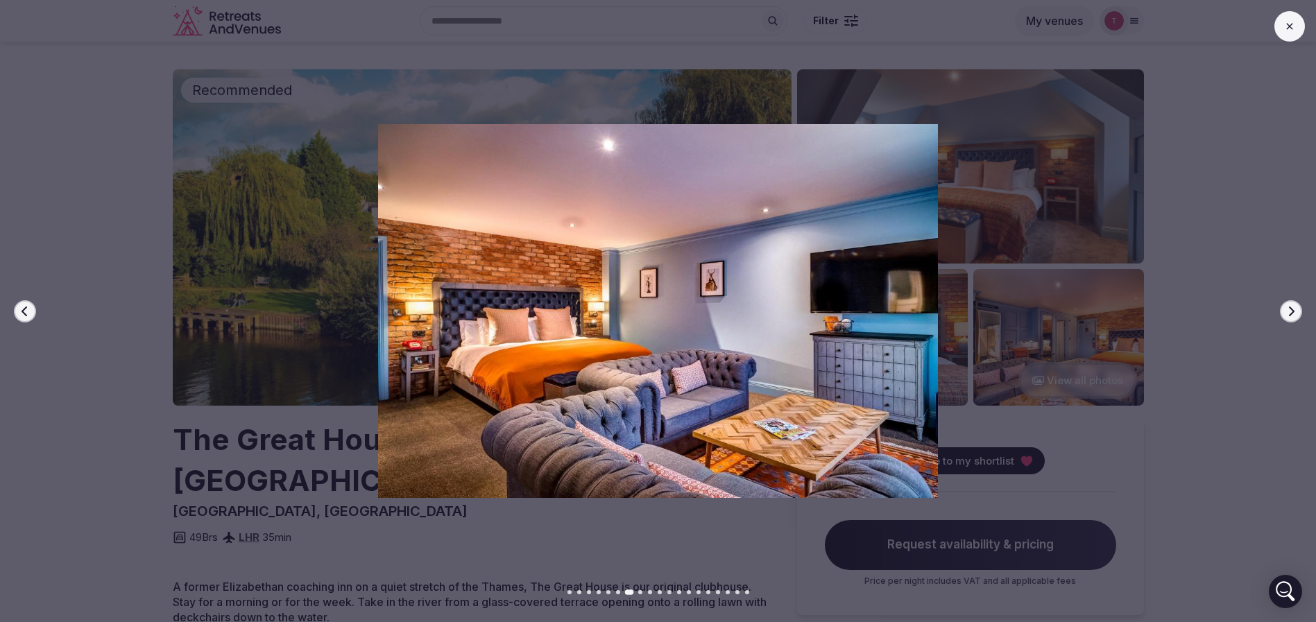
click at [1289, 309] on icon "button" at bounding box center [1291, 311] width 11 height 11
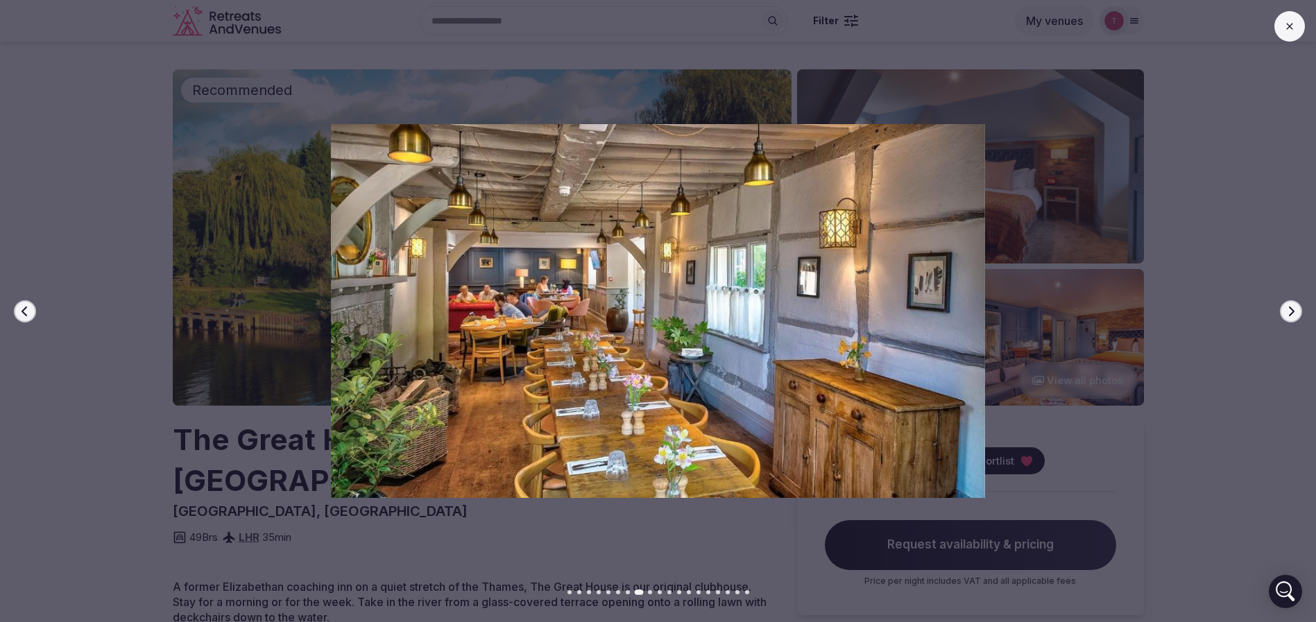
click at [1289, 309] on icon "button" at bounding box center [1291, 311] width 11 height 11
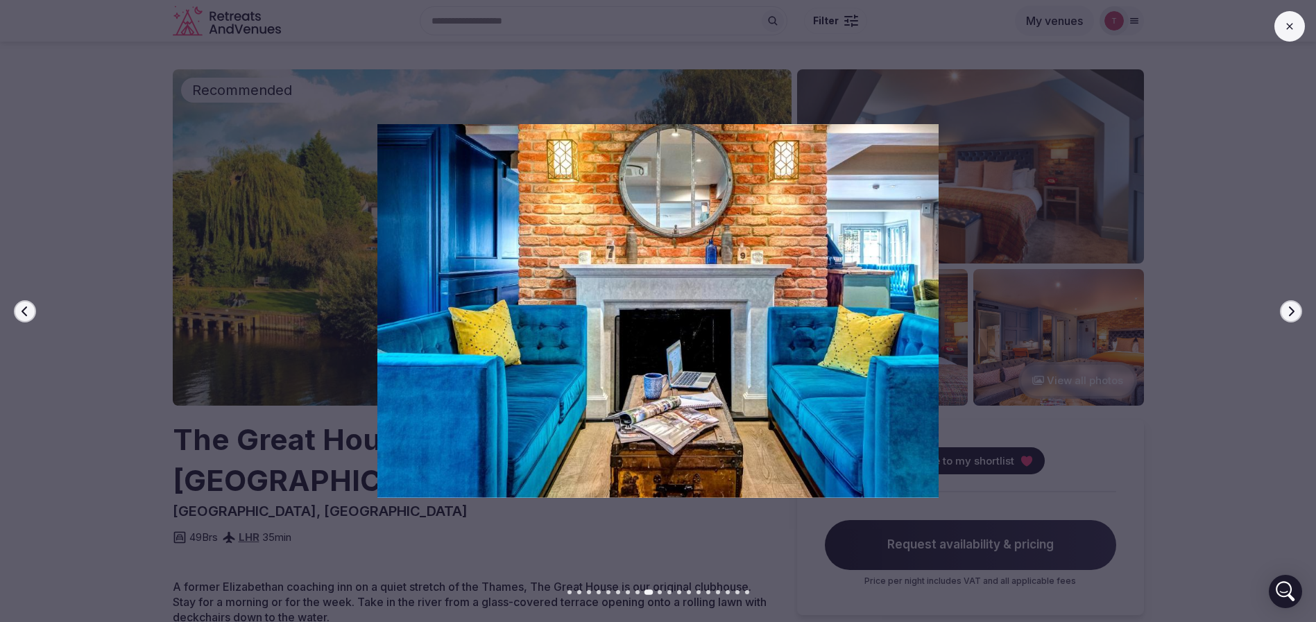
click at [1289, 309] on icon "button" at bounding box center [1291, 311] width 11 height 11
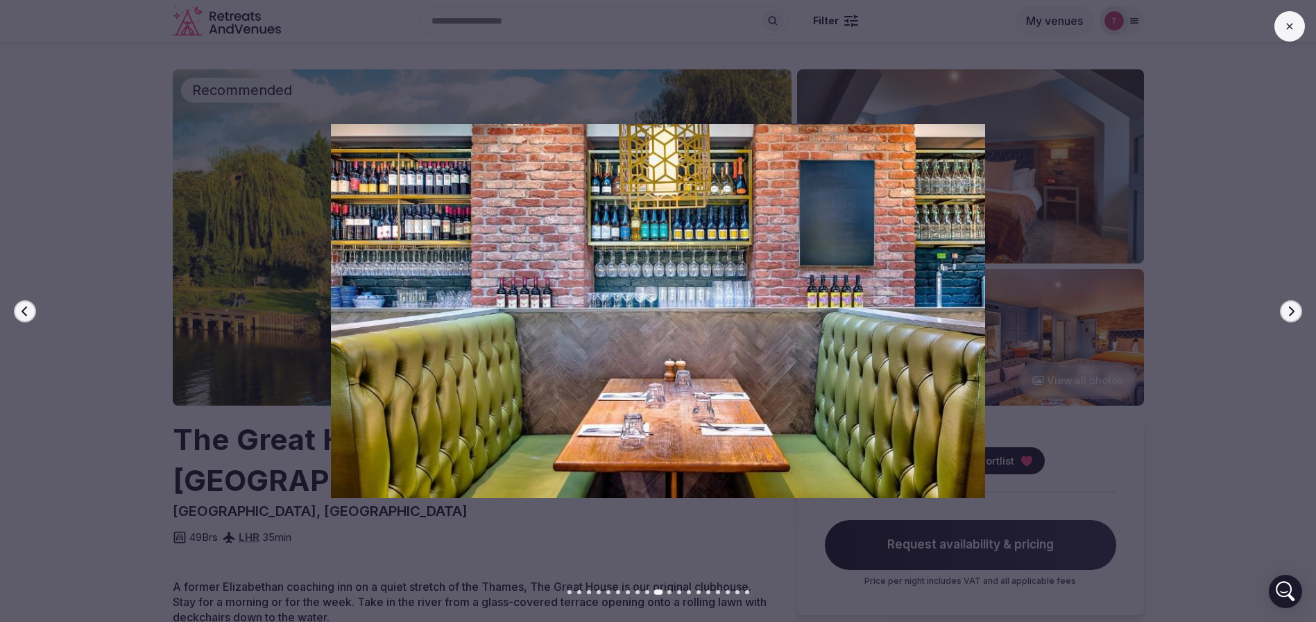
click at [1289, 309] on icon "button" at bounding box center [1291, 311] width 11 height 11
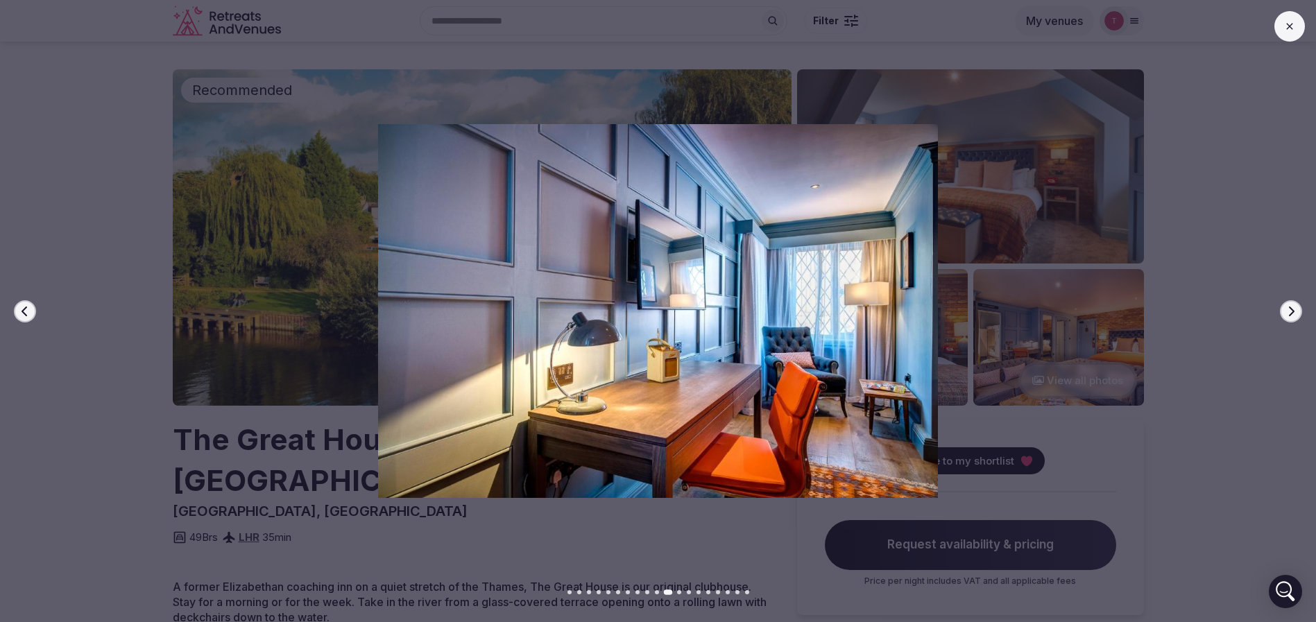
click at [1289, 312] on icon "button" at bounding box center [1291, 311] width 11 height 11
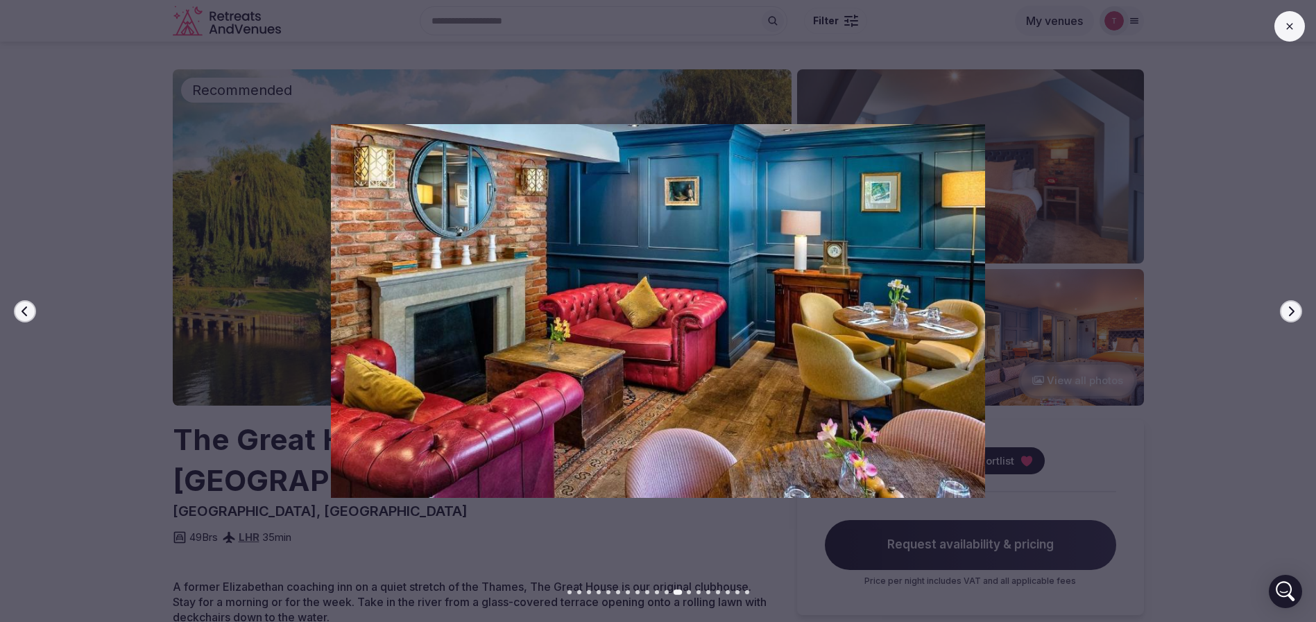
click at [1299, 310] on button "Next slide" at bounding box center [1291, 311] width 22 height 22
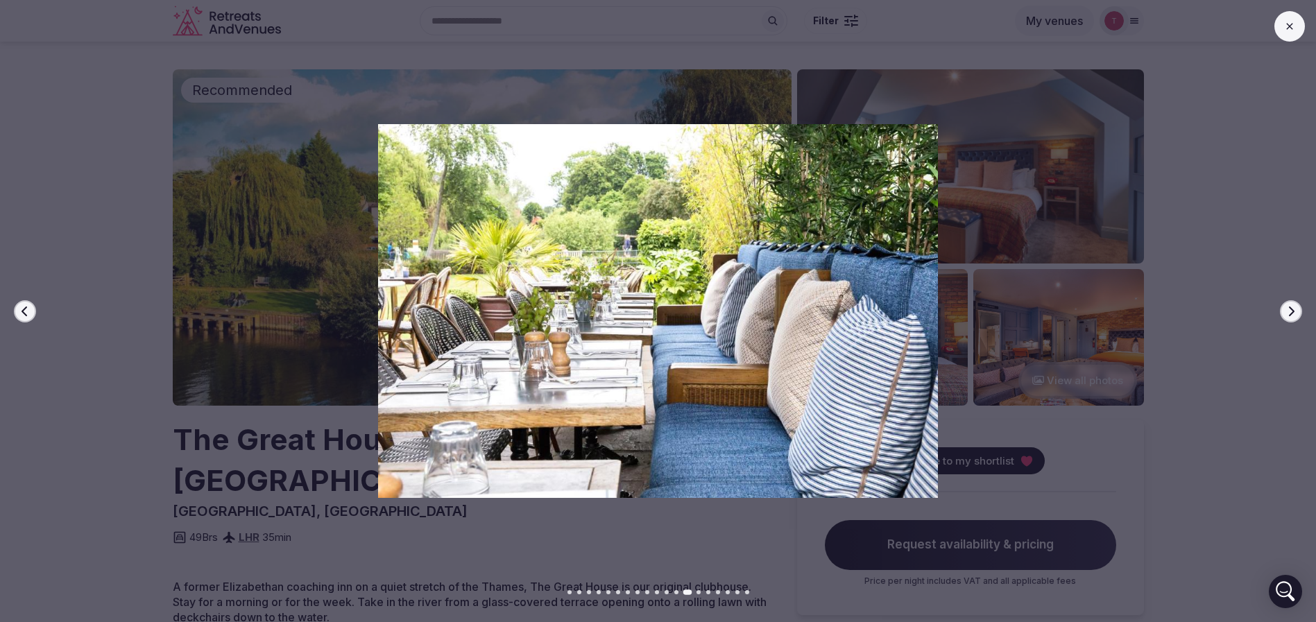
click at [1299, 310] on button "Next slide" at bounding box center [1291, 311] width 22 height 22
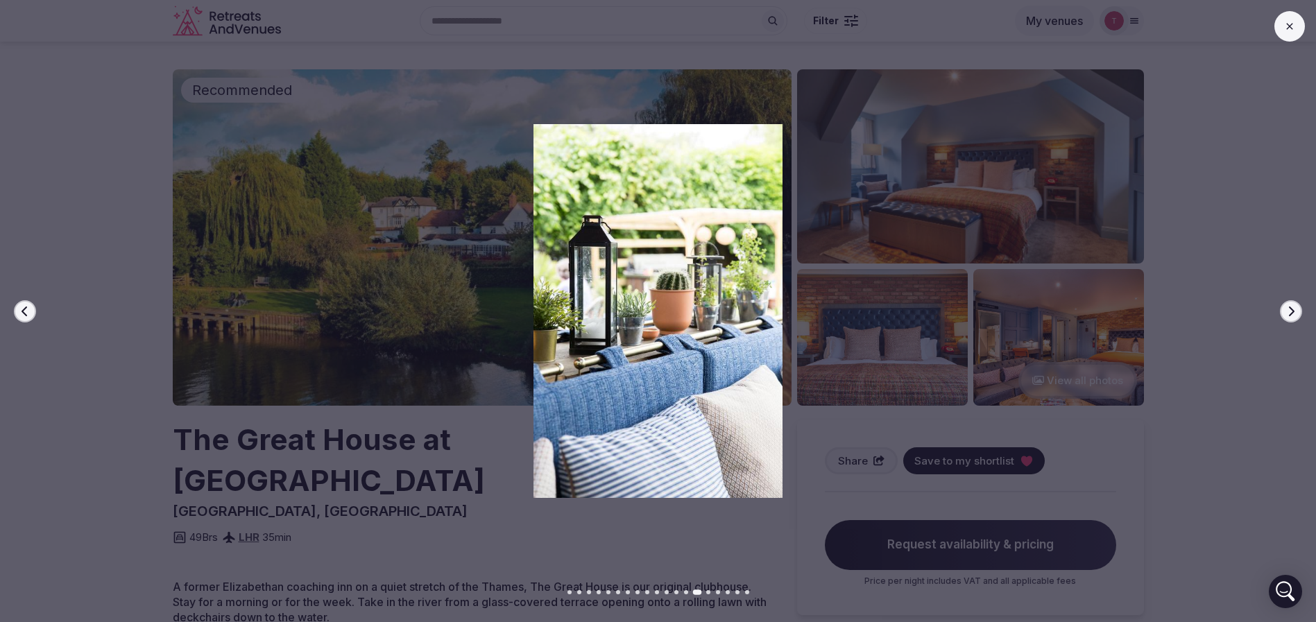
click at [1299, 310] on button "Next slide" at bounding box center [1291, 311] width 22 height 22
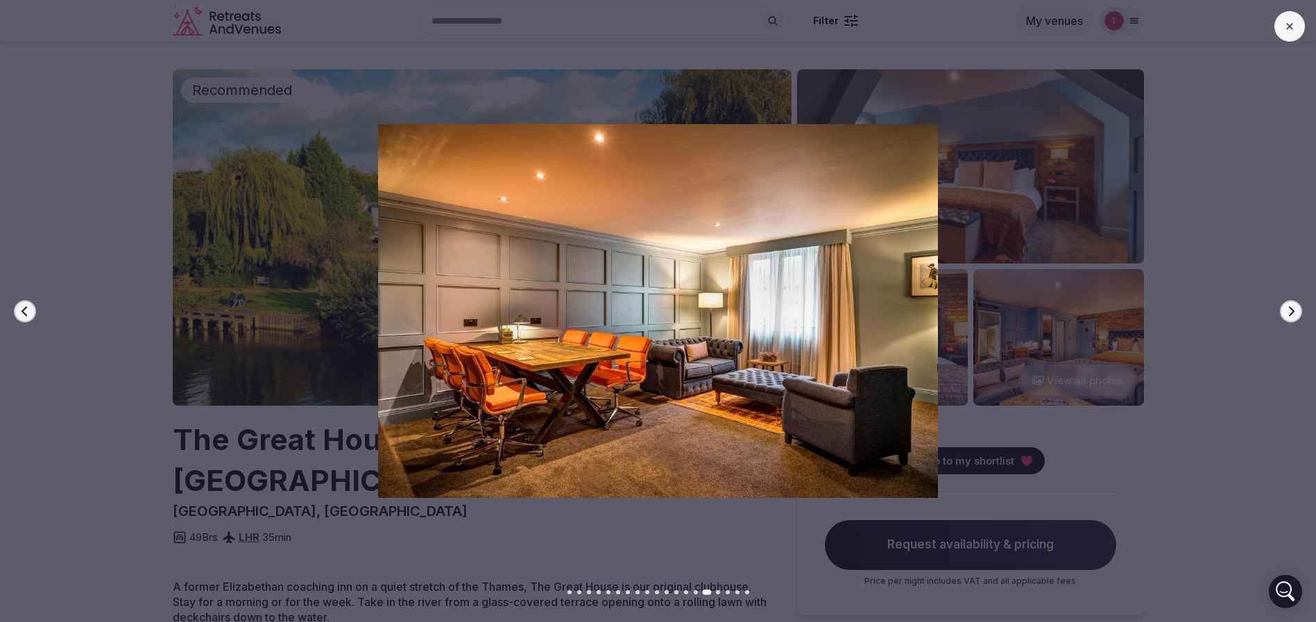
click at [0, 186] on div at bounding box center [652, 310] width 1327 height 373
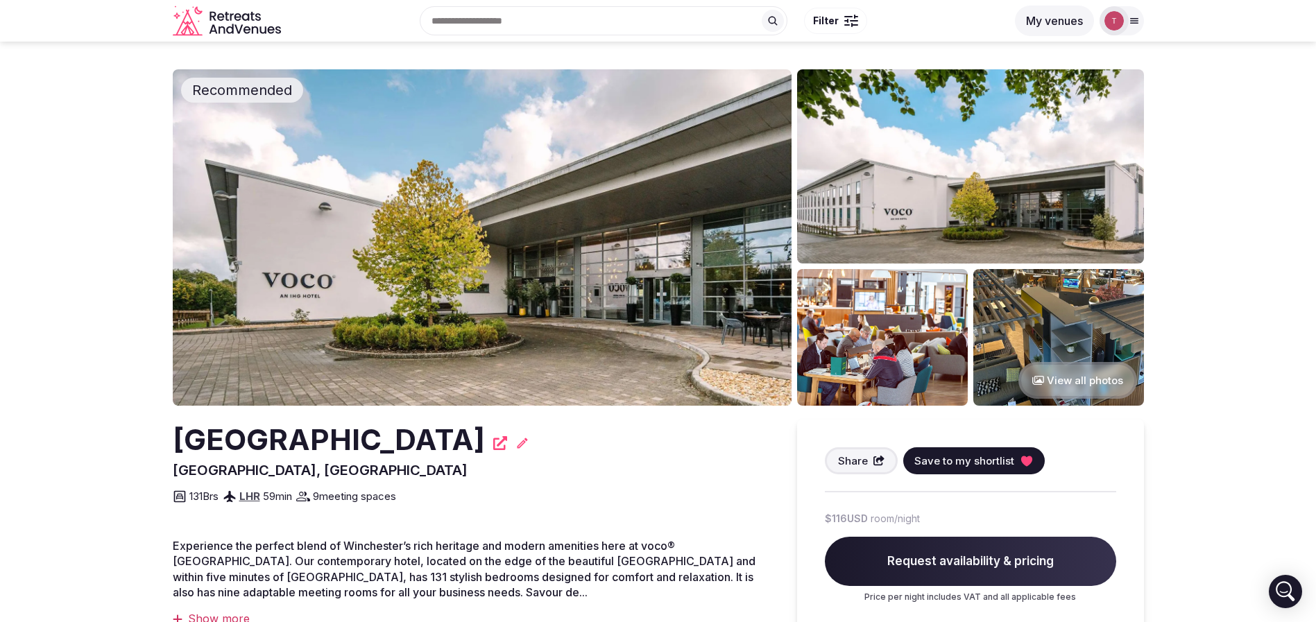
click at [504, 203] on img at bounding box center [482, 237] width 619 height 337
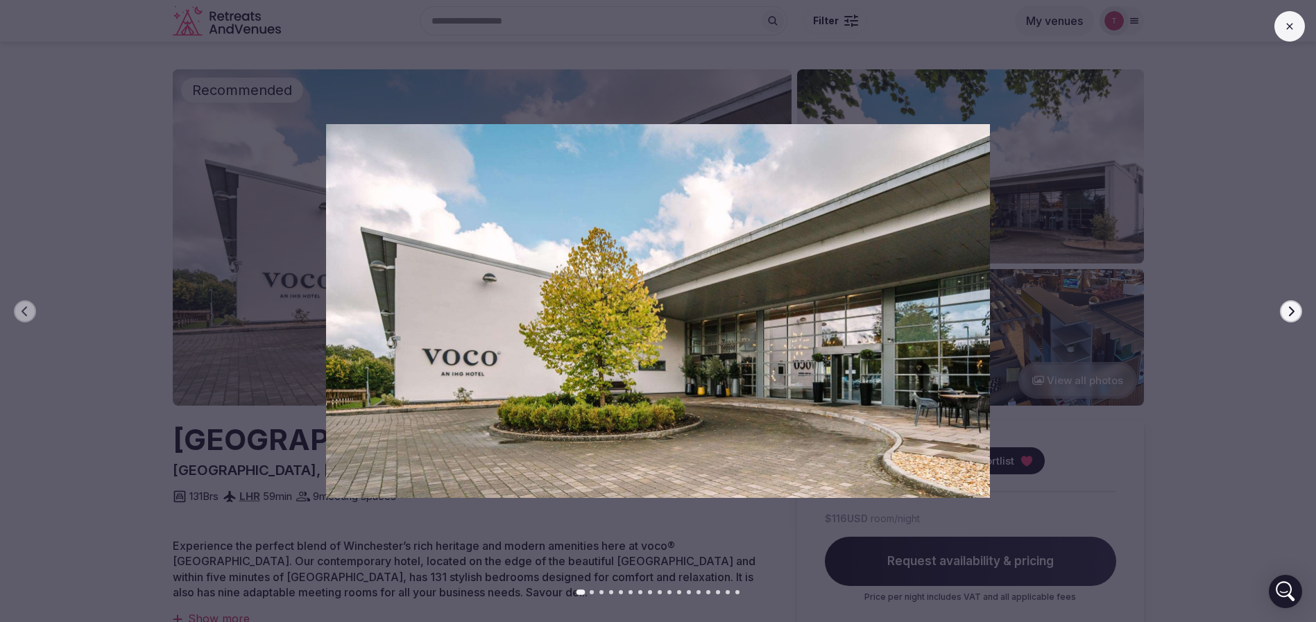
click at [1295, 318] on button "Next slide" at bounding box center [1291, 311] width 22 height 22
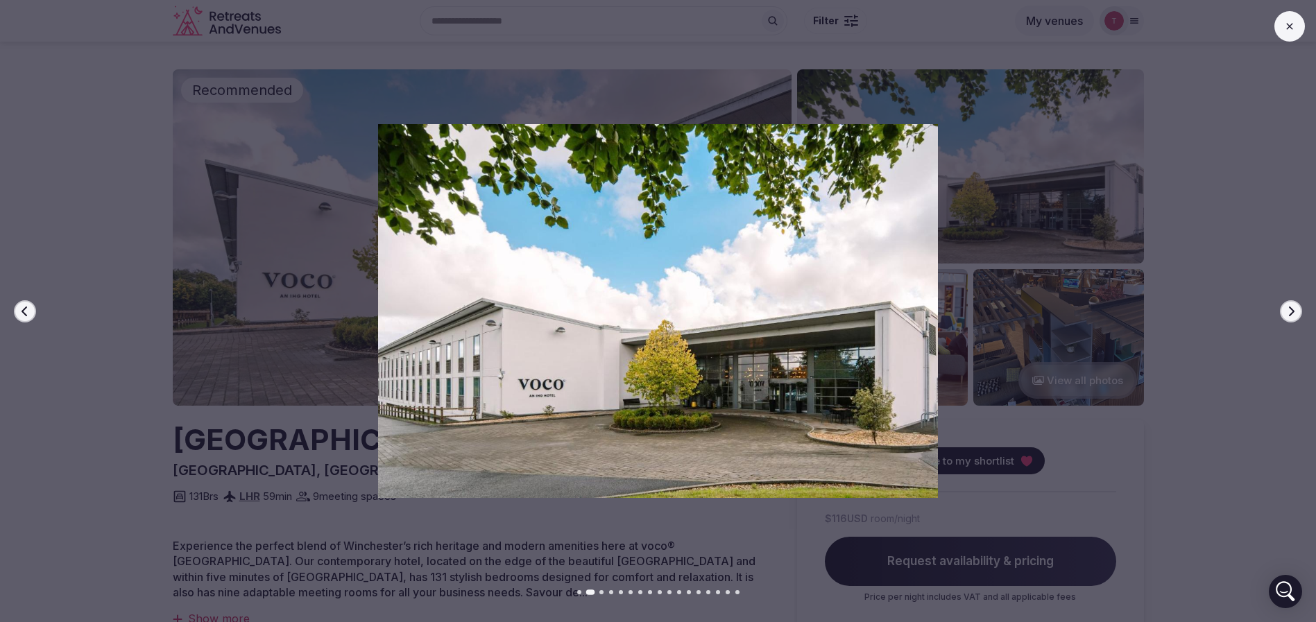
click at [1295, 316] on button "Next slide" at bounding box center [1291, 311] width 22 height 22
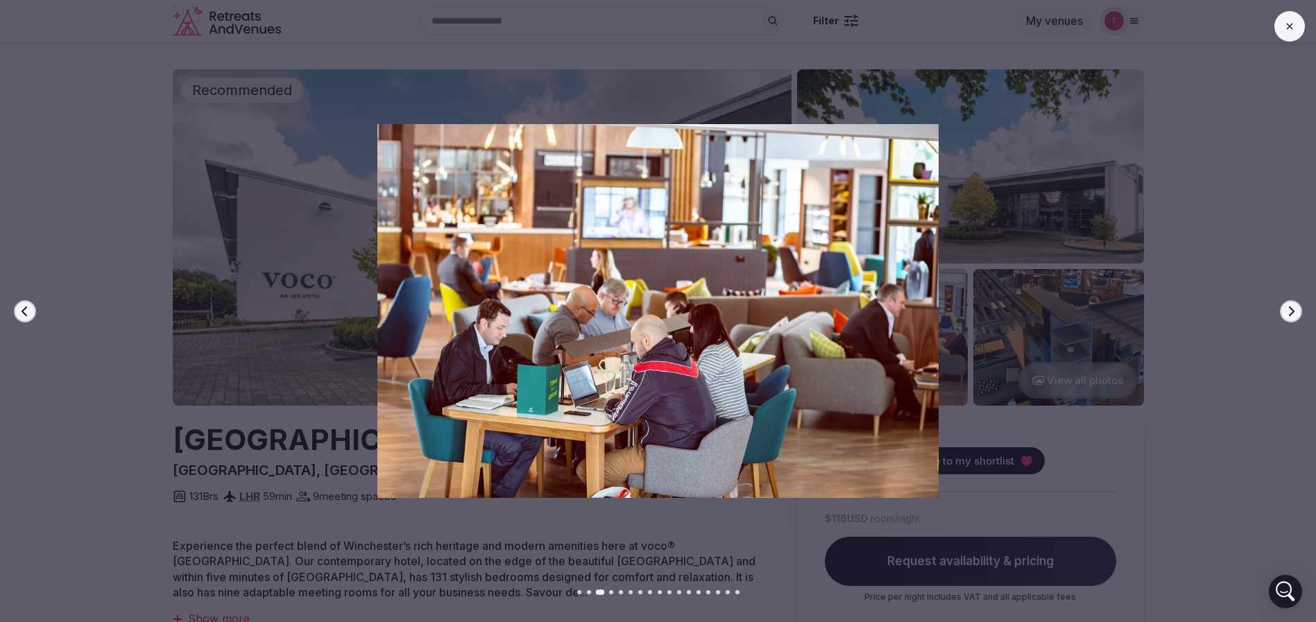
click at [1295, 316] on button "Next slide" at bounding box center [1291, 311] width 22 height 22
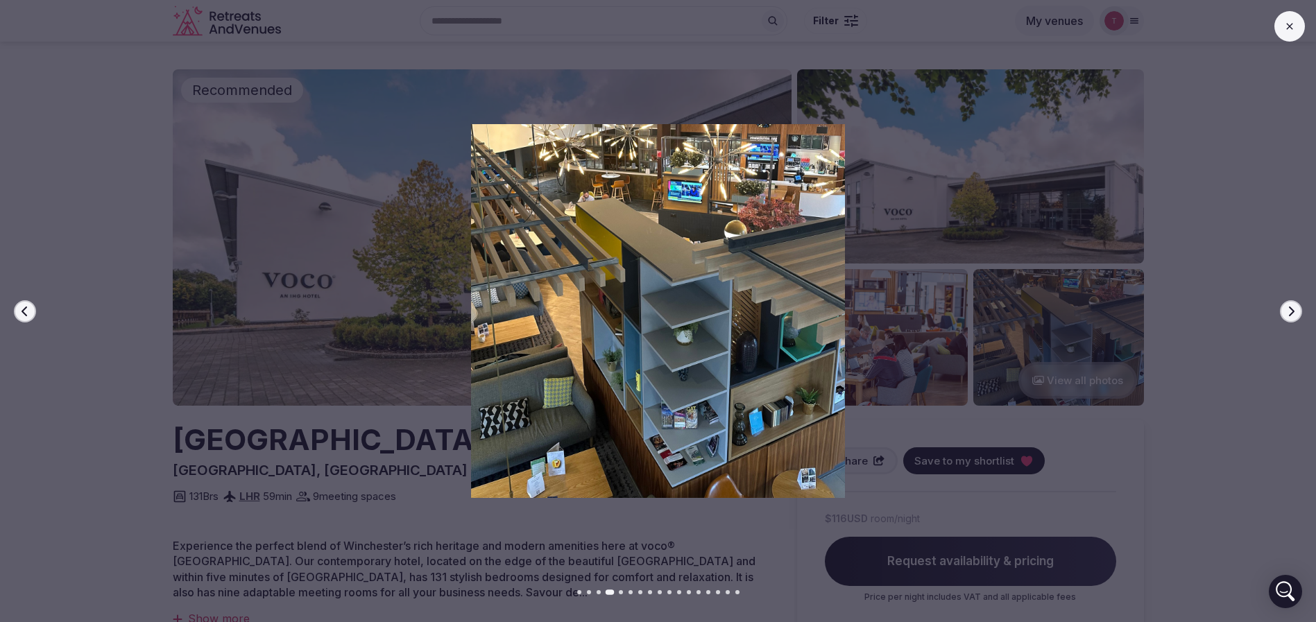
click at [1295, 316] on button "Next slide" at bounding box center [1291, 311] width 22 height 22
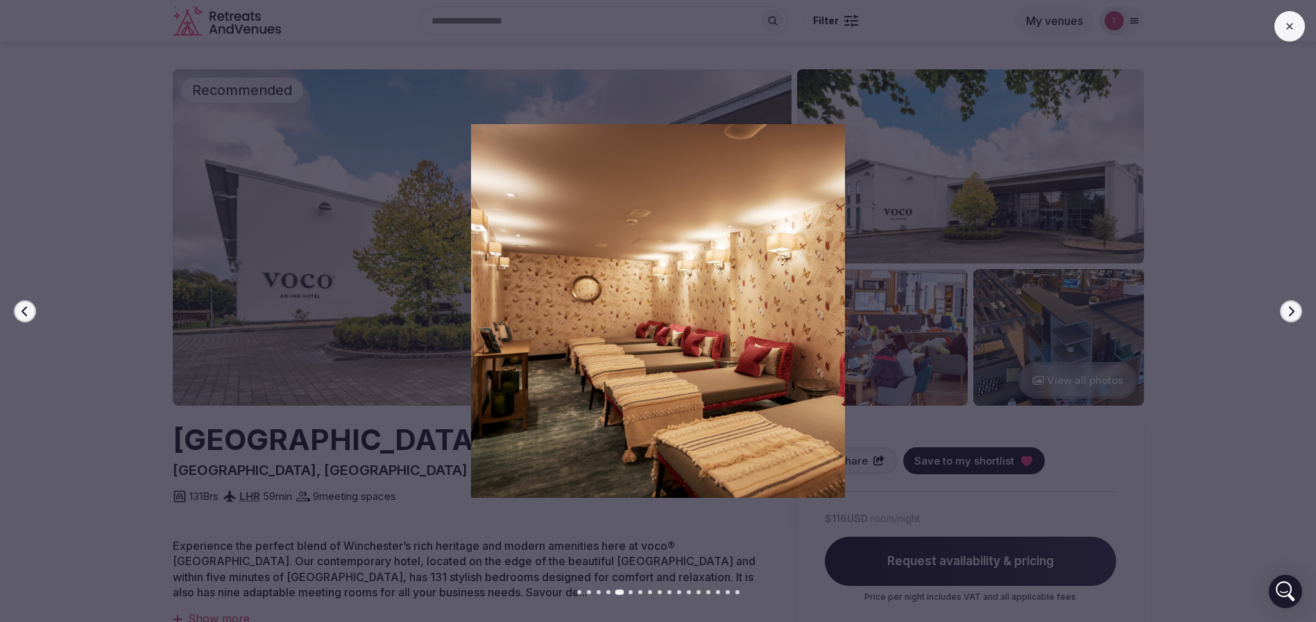
click at [1295, 316] on button "Next slide" at bounding box center [1291, 311] width 22 height 22
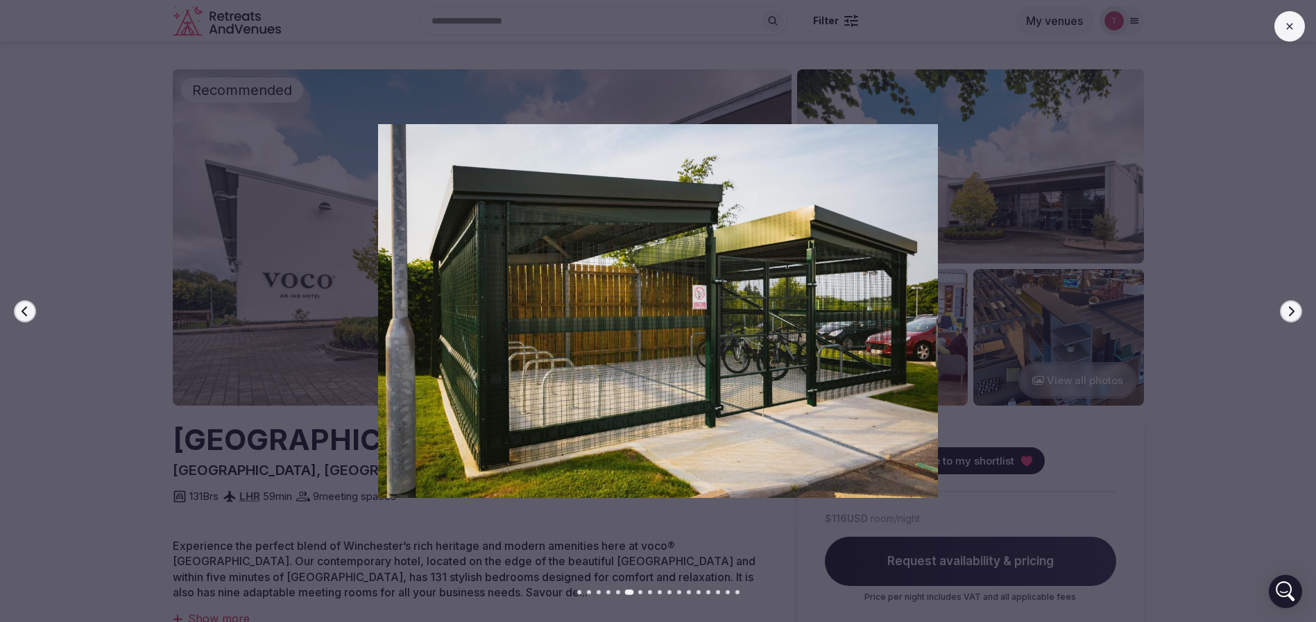
click at [1295, 316] on button "Next slide" at bounding box center [1291, 311] width 22 height 22
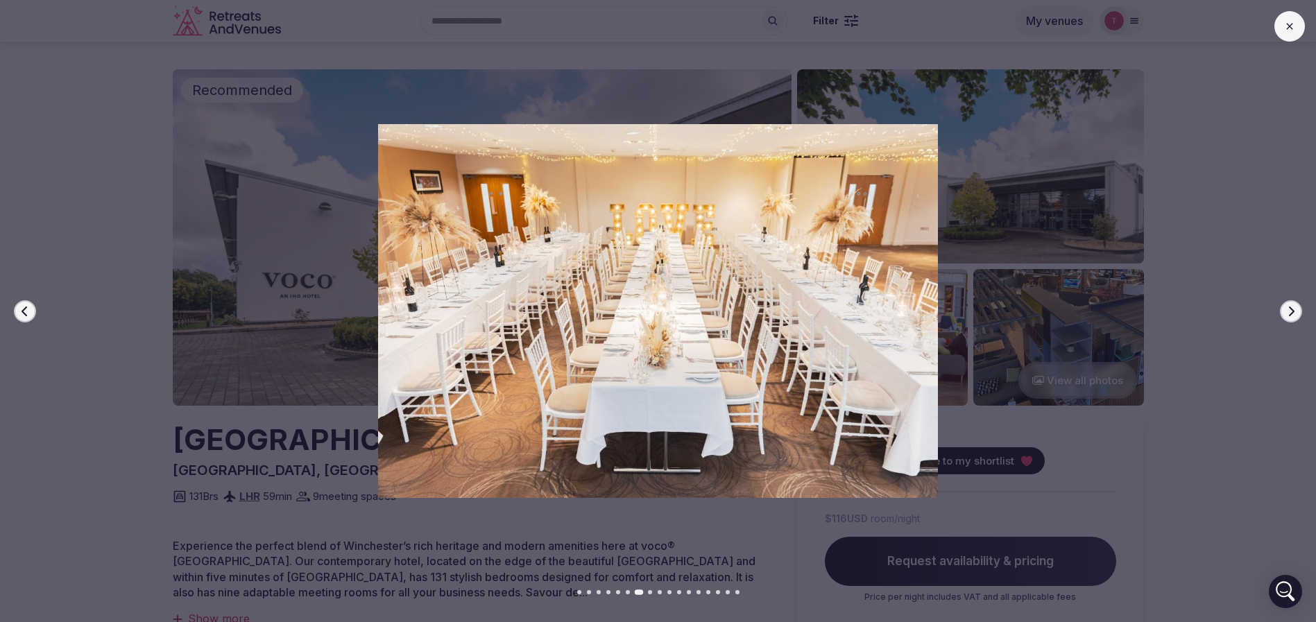
click at [1295, 316] on button "Next slide" at bounding box center [1291, 311] width 22 height 22
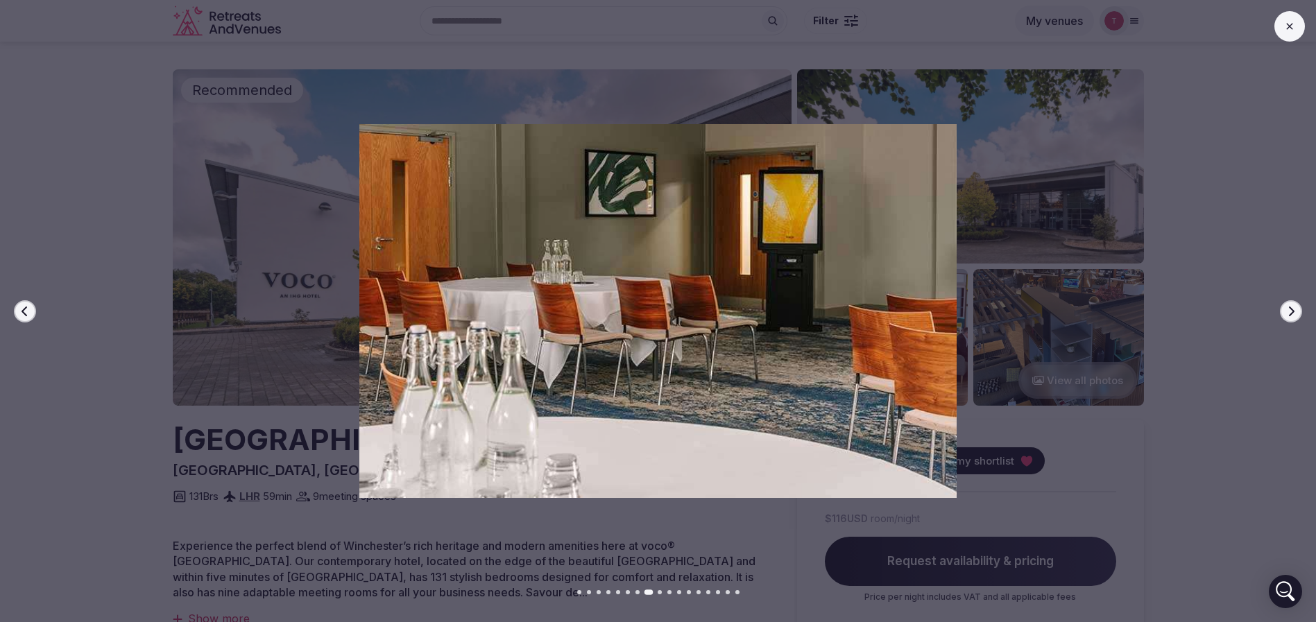
click at [1295, 316] on button "Next slide" at bounding box center [1291, 311] width 22 height 22
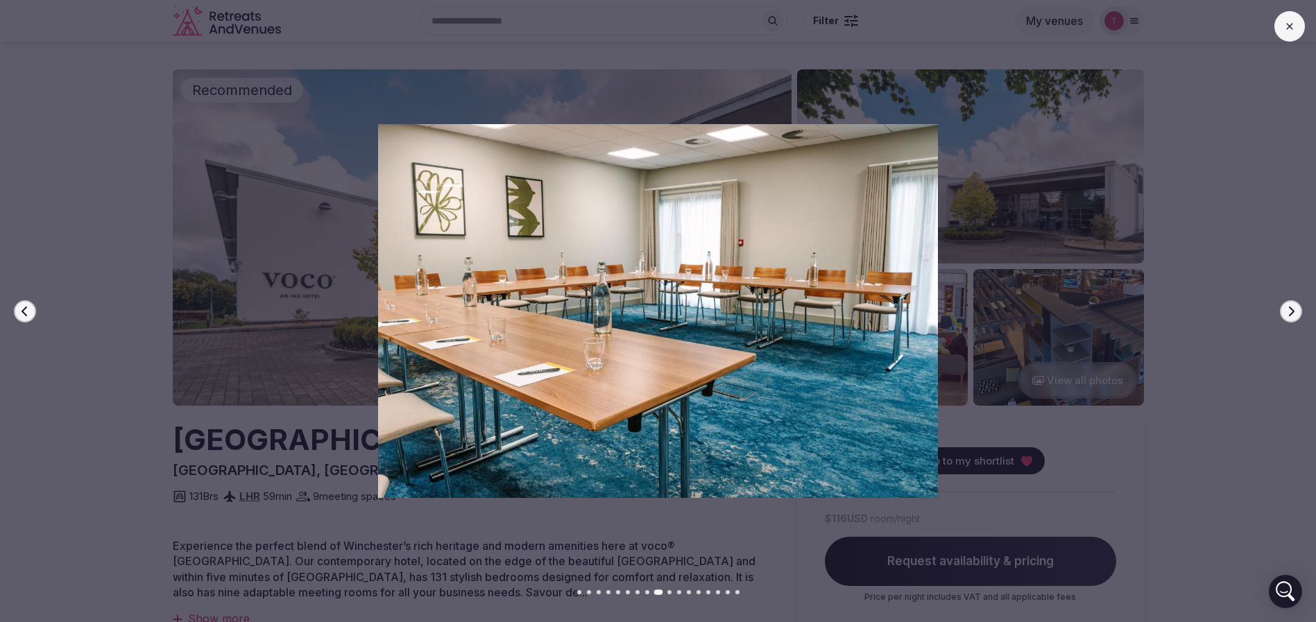
click at [1295, 316] on button "Next slide" at bounding box center [1291, 311] width 22 height 22
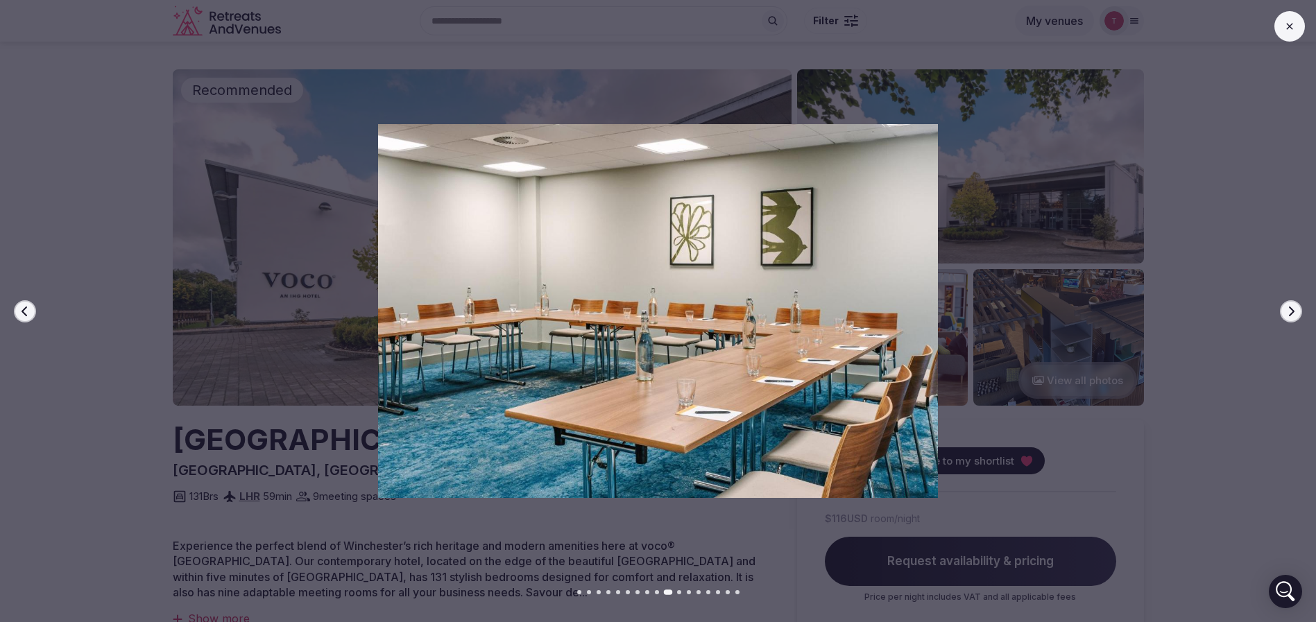
click at [1295, 316] on button "Next slide" at bounding box center [1291, 311] width 22 height 22
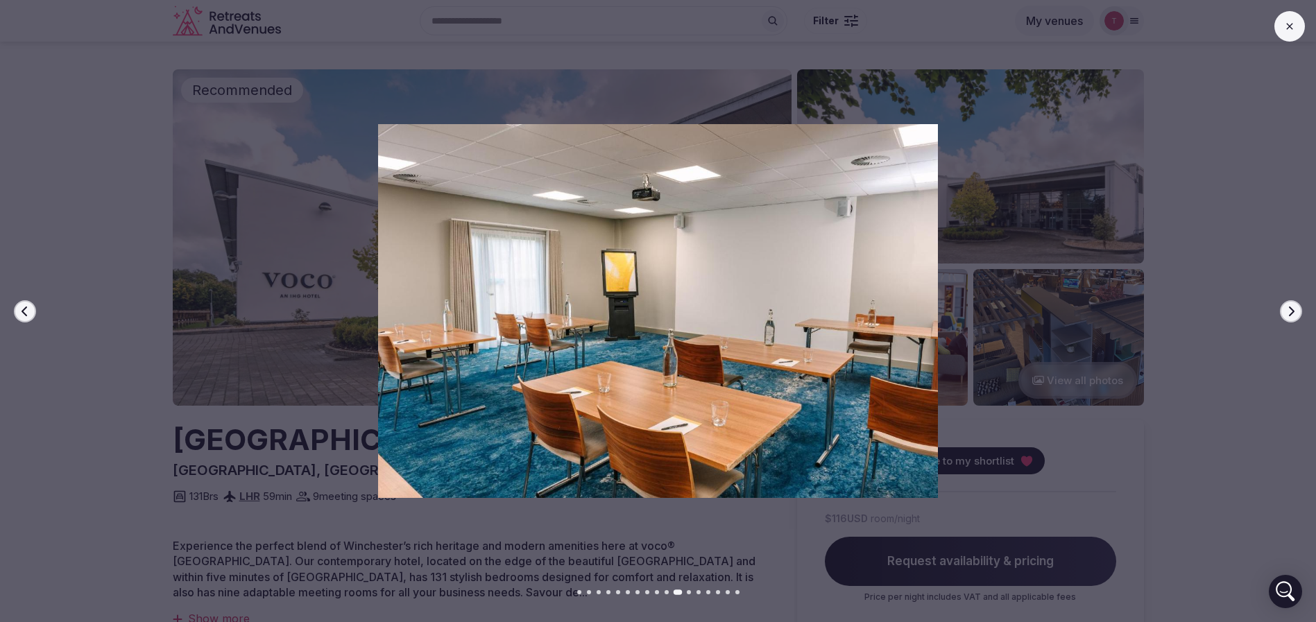
click at [1295, 316] on button "Next slide" at bounding box center [1291, 311] width 22 height 22
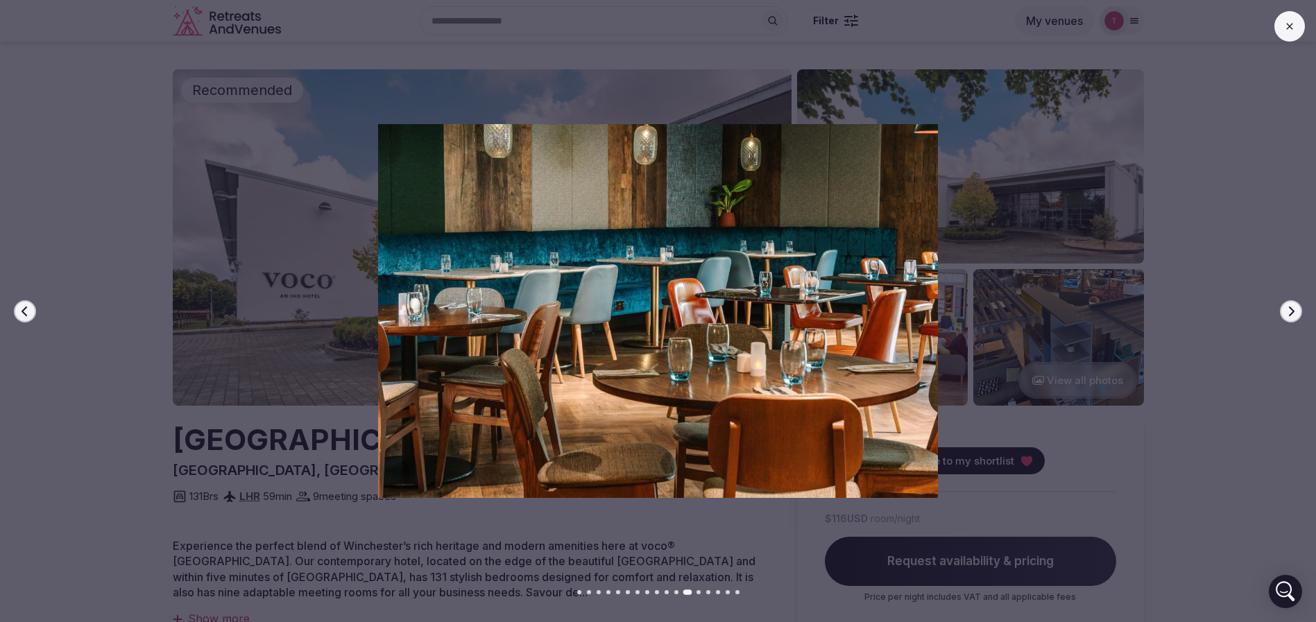
click at [1298, 310] on button "Next slide" at bounding box center [1291, 311] width 22 height 22
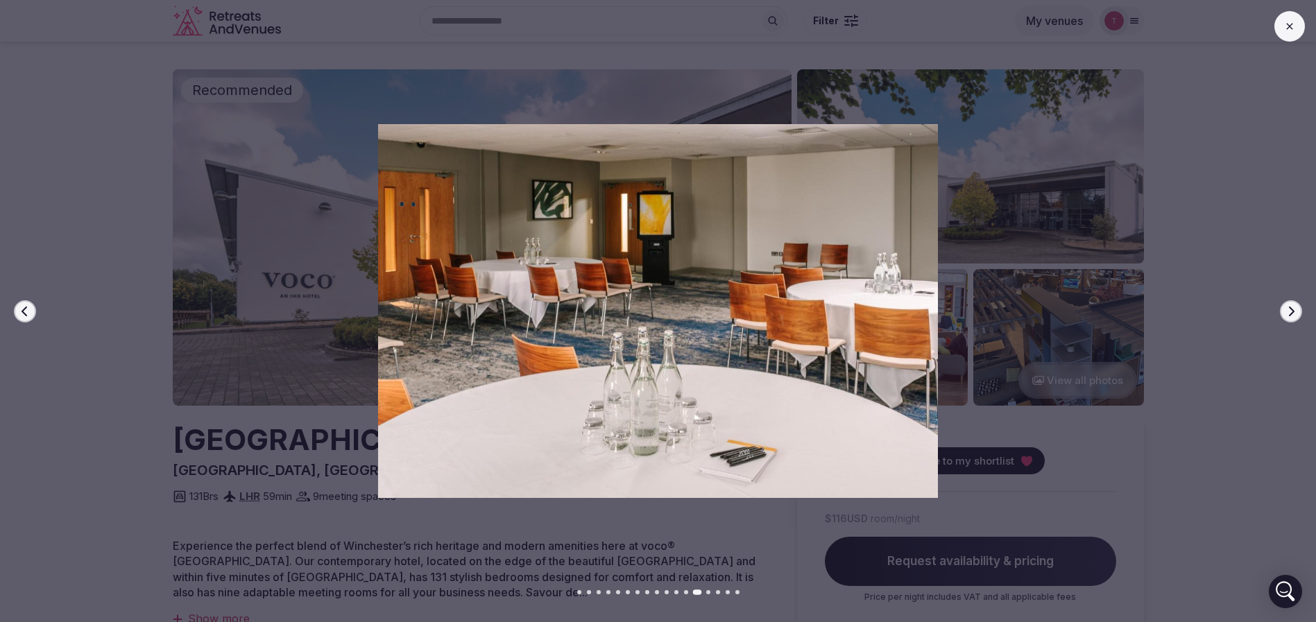
click at [1298, 310] on button "Next slide" at bounding box center [1291, 311] width 22 height 22
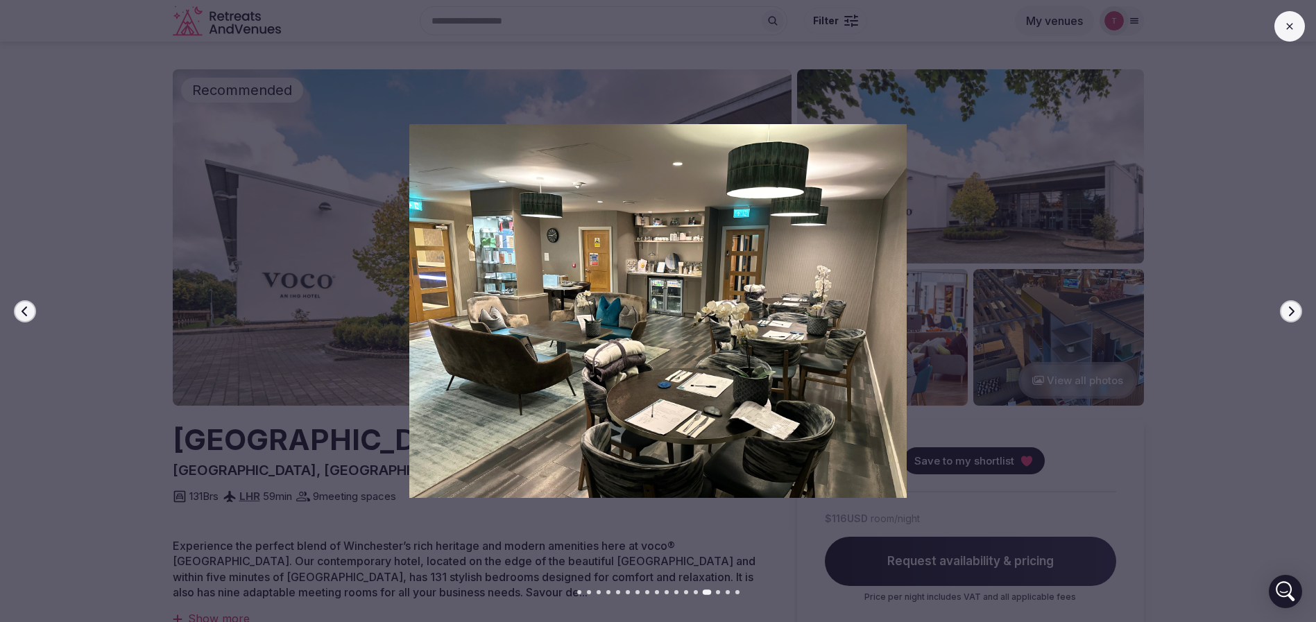
click at [1298, 310] on button "Next slide" at bounding box center [1291, 311] width 22 height 22
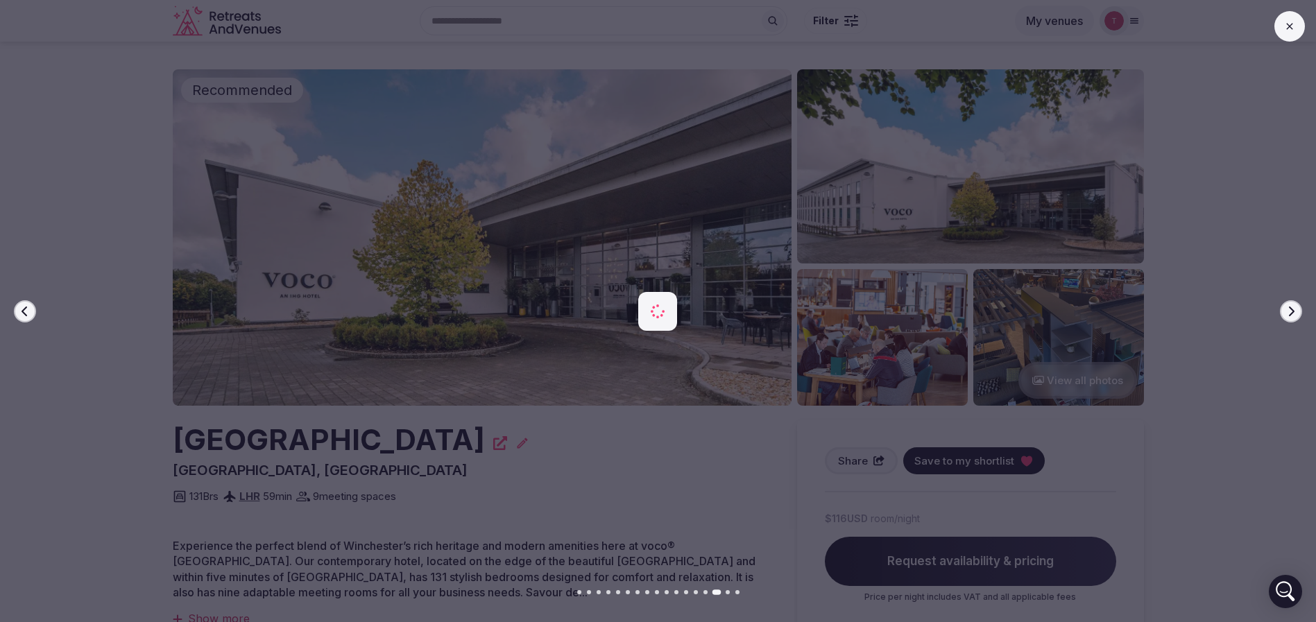
click at [1298, 310] on button "Next slide" at bounding box center [1291, 311] width 22 height 22
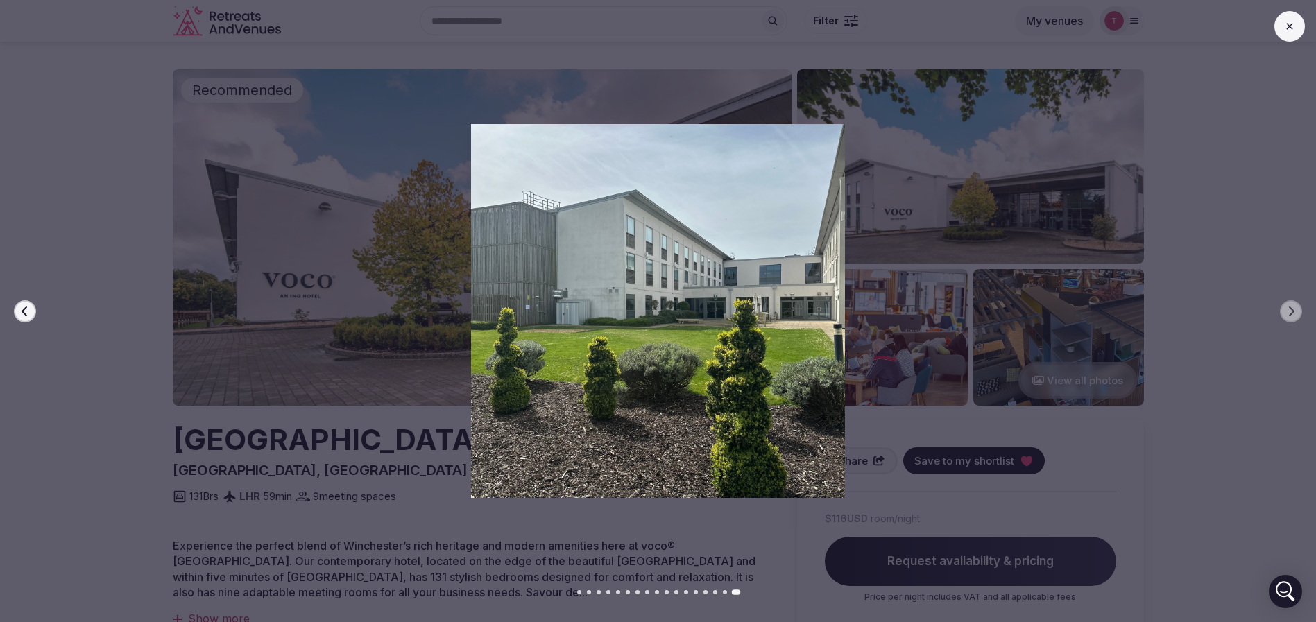
click at [19, 309] on button "Previous slide" at bounding box center [25, 311] width 22 height 22
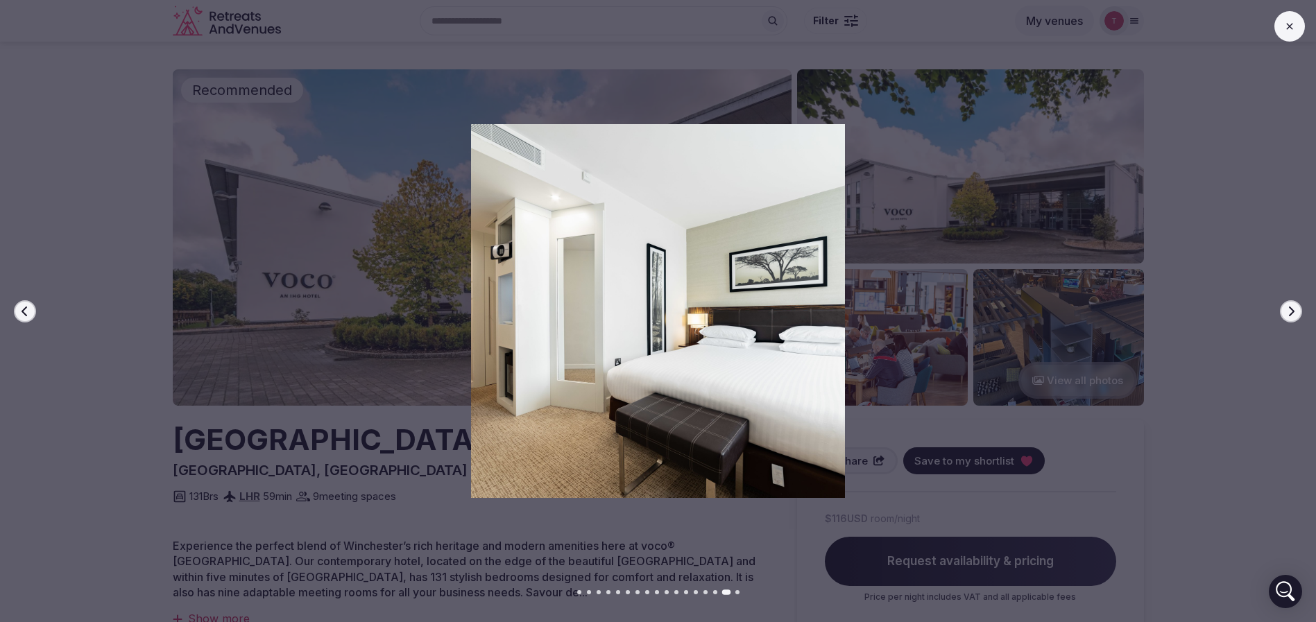
click at [1289, 310] on icon "button" at bounding box center [1291, 311] width 11 height 11
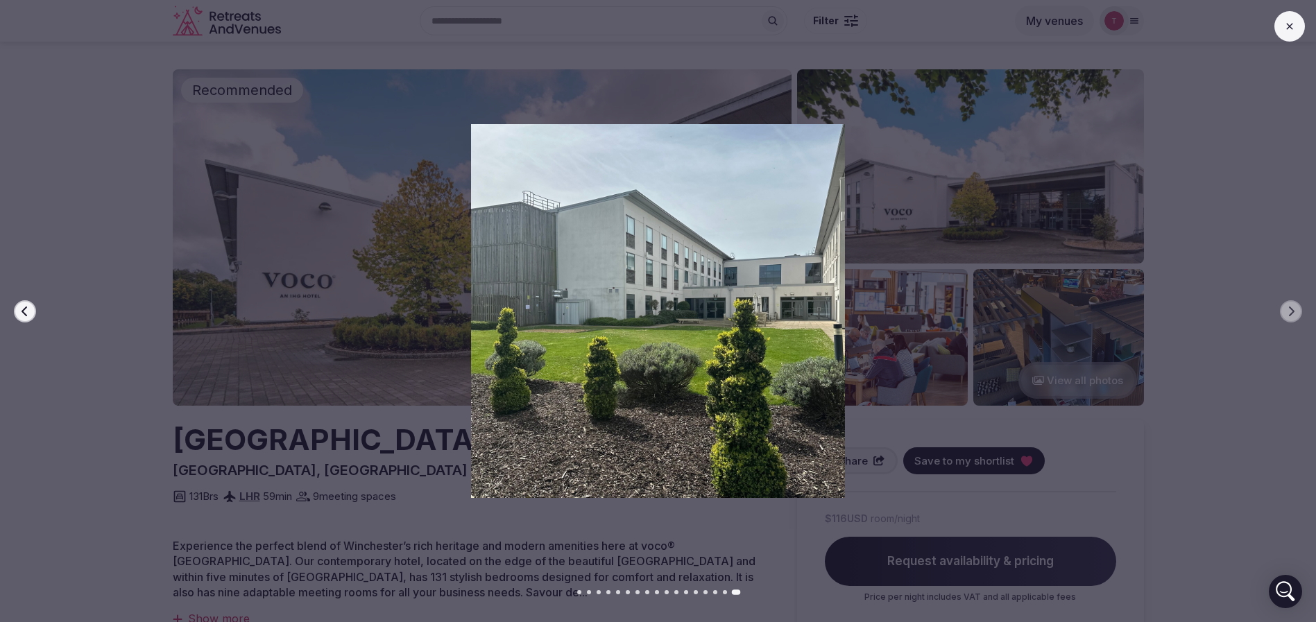
click at [18, 307] on button "Previous slide" at bounding box center [25, 311] width 22 height 22
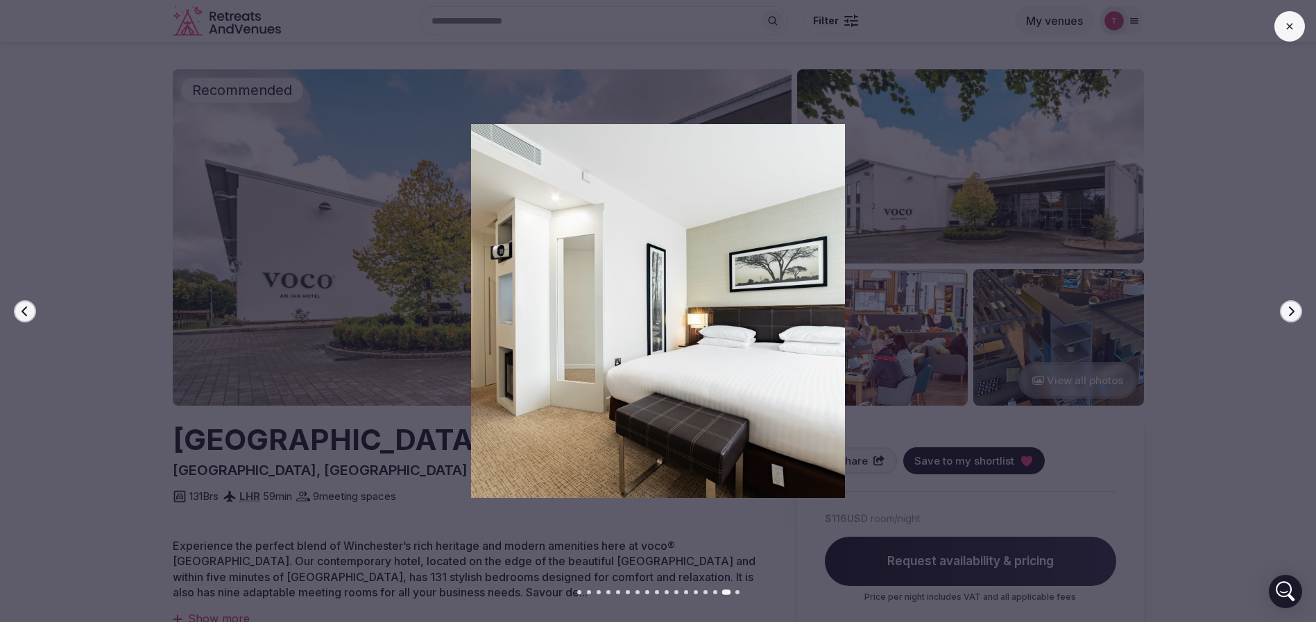
click at [78, 404] on div at bounding box center [652, 310] width 1327 height 373
click at [363, 560] on div "Previous slide Next slide" at bounding box center [658, 311] width 1316 height 622
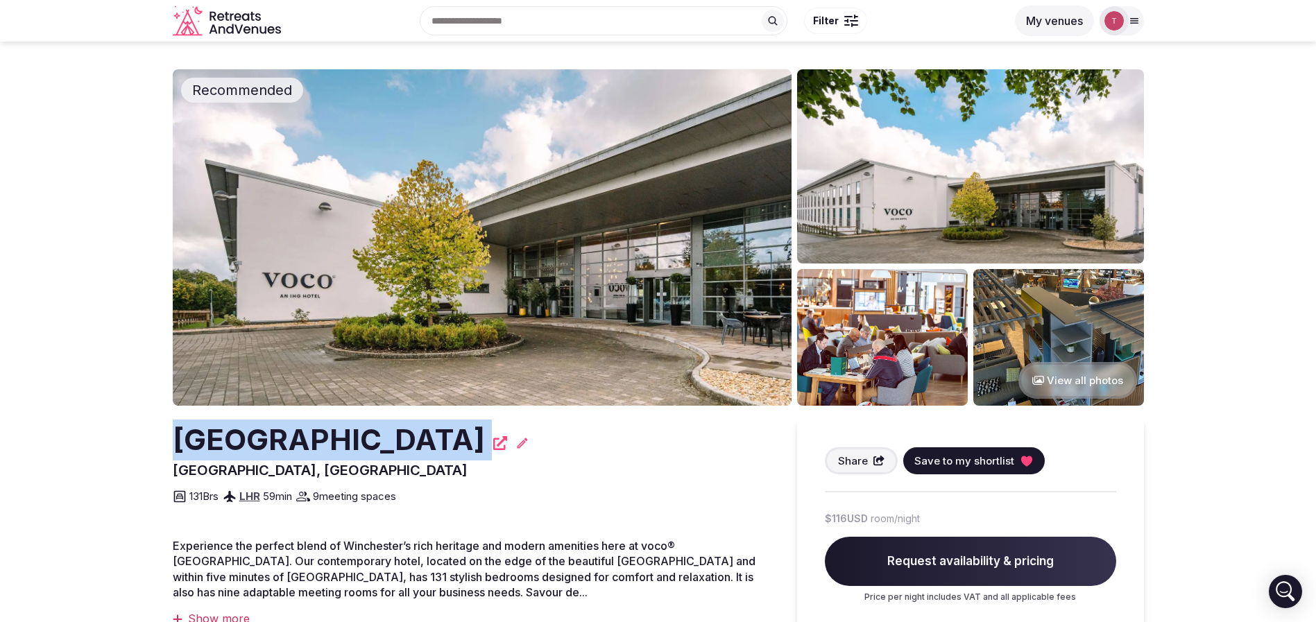
drag, startPoint x: 82, startPoint y: 446, endPoint x: 593, endPoint y: 447, distance: 510.7
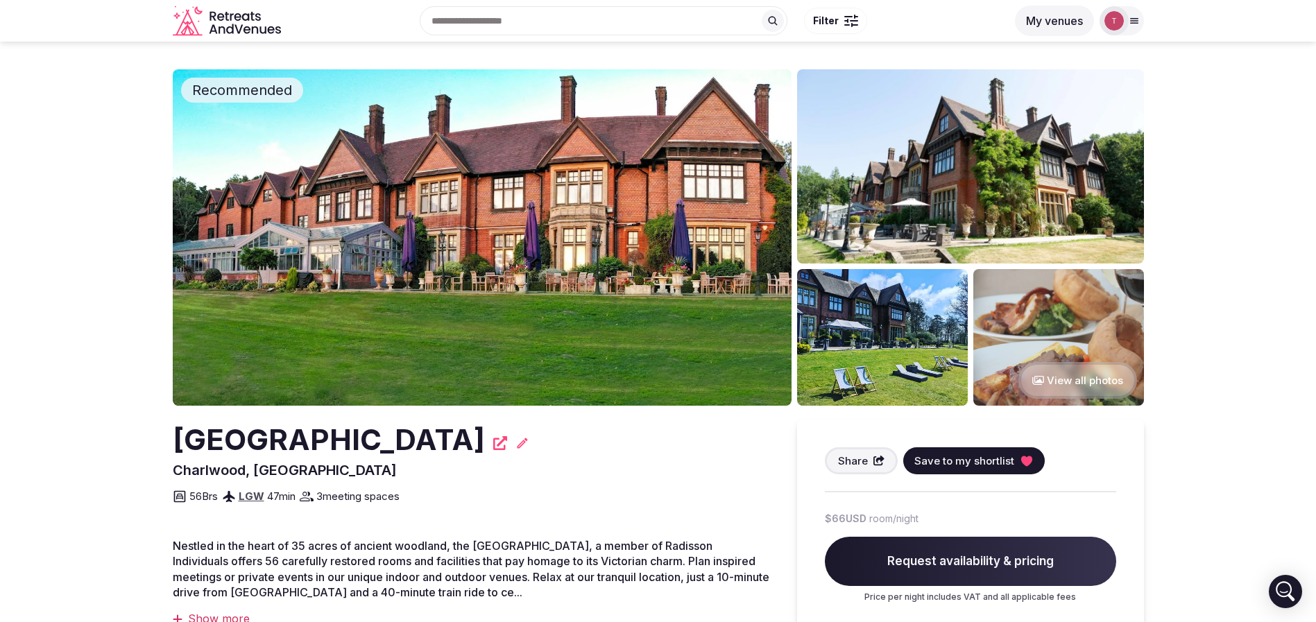
drag, startPoint x: 146, startPoint y: 441, endPoint x: 452, endPoint y: 430, distance: 306.9
drag, startPoint x: 362, startPoint y: 429, endPoint x: 64, endPoint y: 373, distance: 303.5
click at [402, 260] on img at bounding box center [482, 237] width 619 height 337
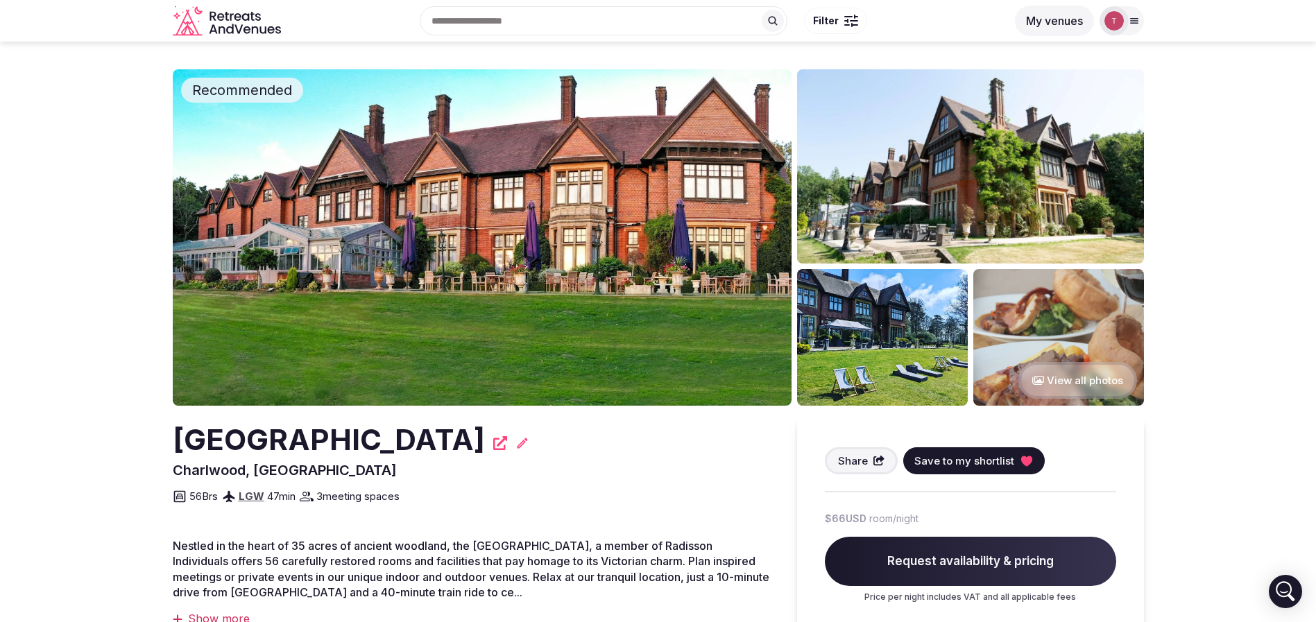
drag, startPoint x: 101, startPoint y: 412, endPoint x: 113, endPoint y: 405, distance: 13.7
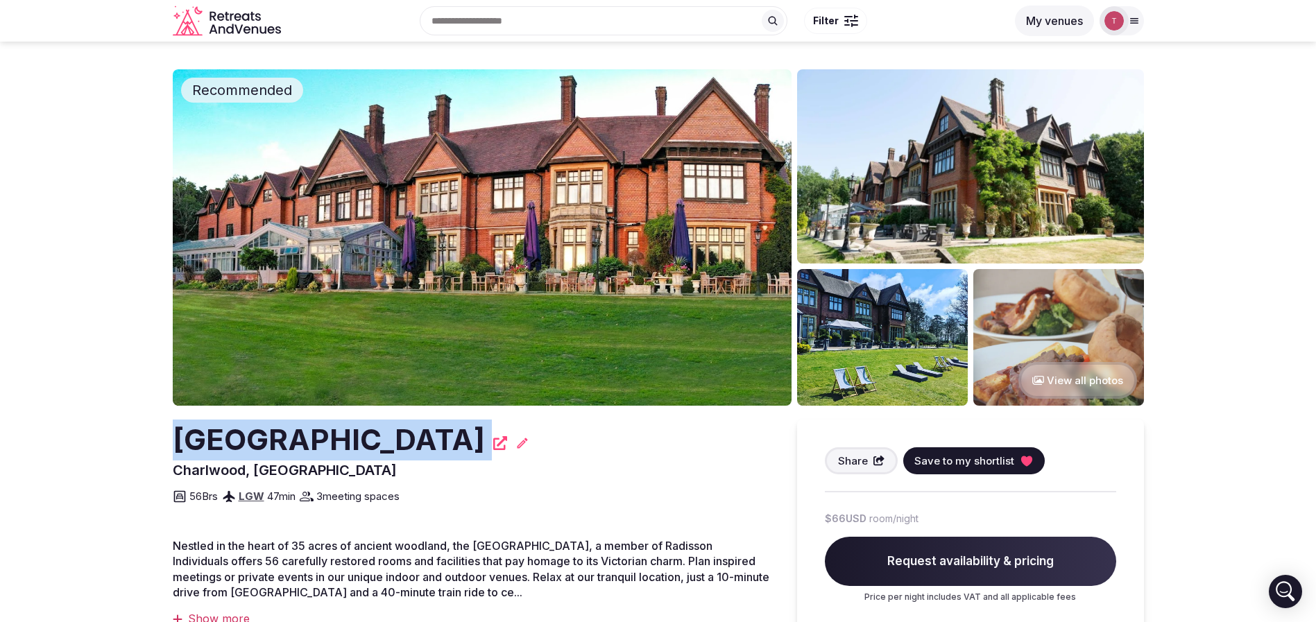
drag, startPoint x: 114, startPoint y: 421, endPoint x: 497, endPoint y: 451, distance: 384.2
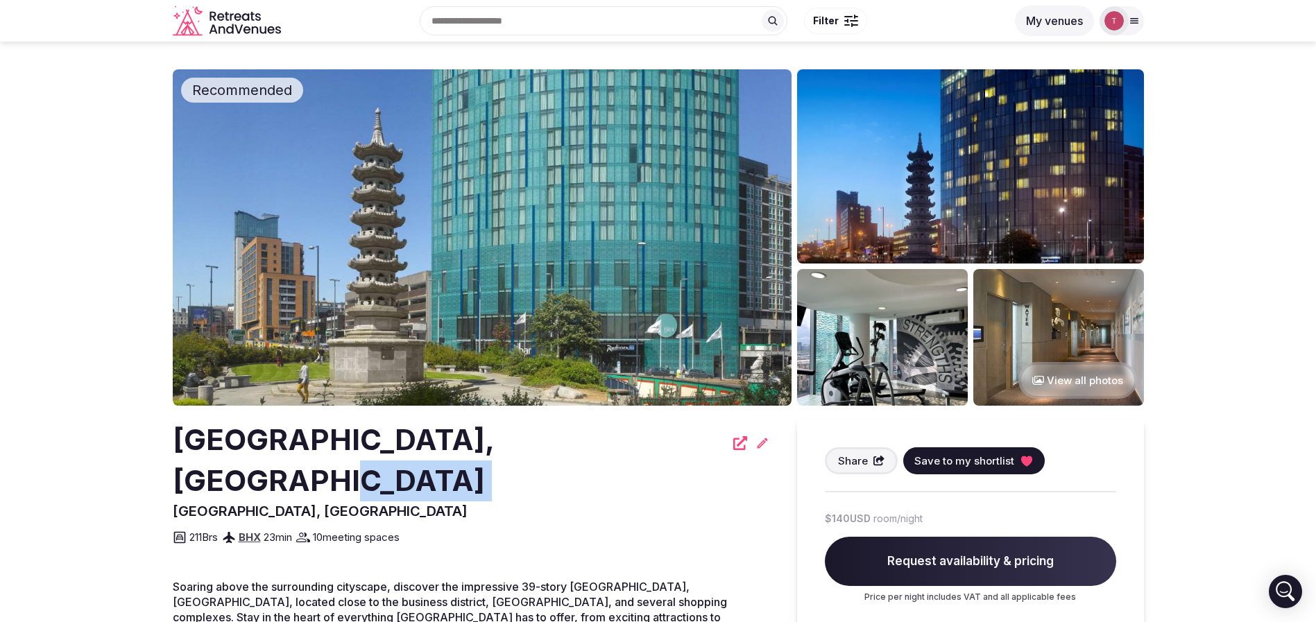
drag, startPoint x: 122, startPoint y: 473, endPoint x: 609, endPoint y: 448, distance: 487.0
click at [627, 440] on div "[GEOGRAPHIC_DATA], [GEOGRAPHIC_DATA]" at bounding box center [471, 461] width 597 height 82
click at [499, 431] on h2 "[GEOGRAPHIC_DATA], [GEOGRAPHIC_DATA]" at bounding box center [449, 461] width 552 height 82
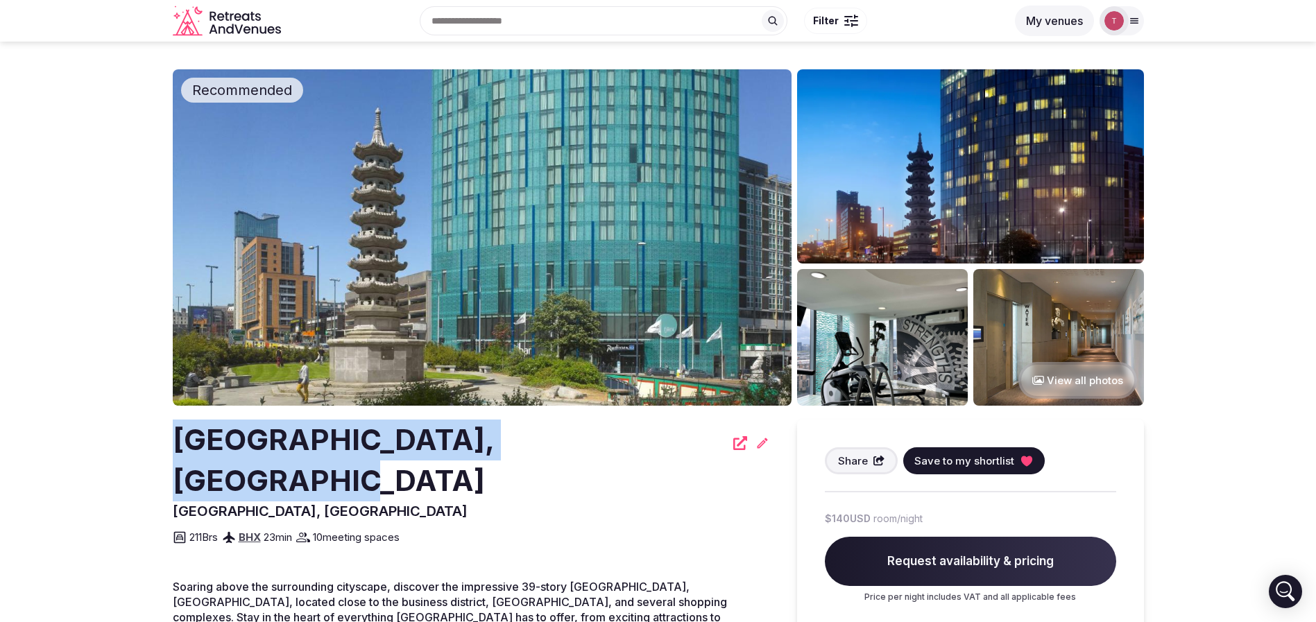
drag, startPoint x: 622, startPoint y: 434, endPoint x: 151, endPoint y: 418, distance: 471.4
